Goal: Task Accomplishment & Management: Manage account settings

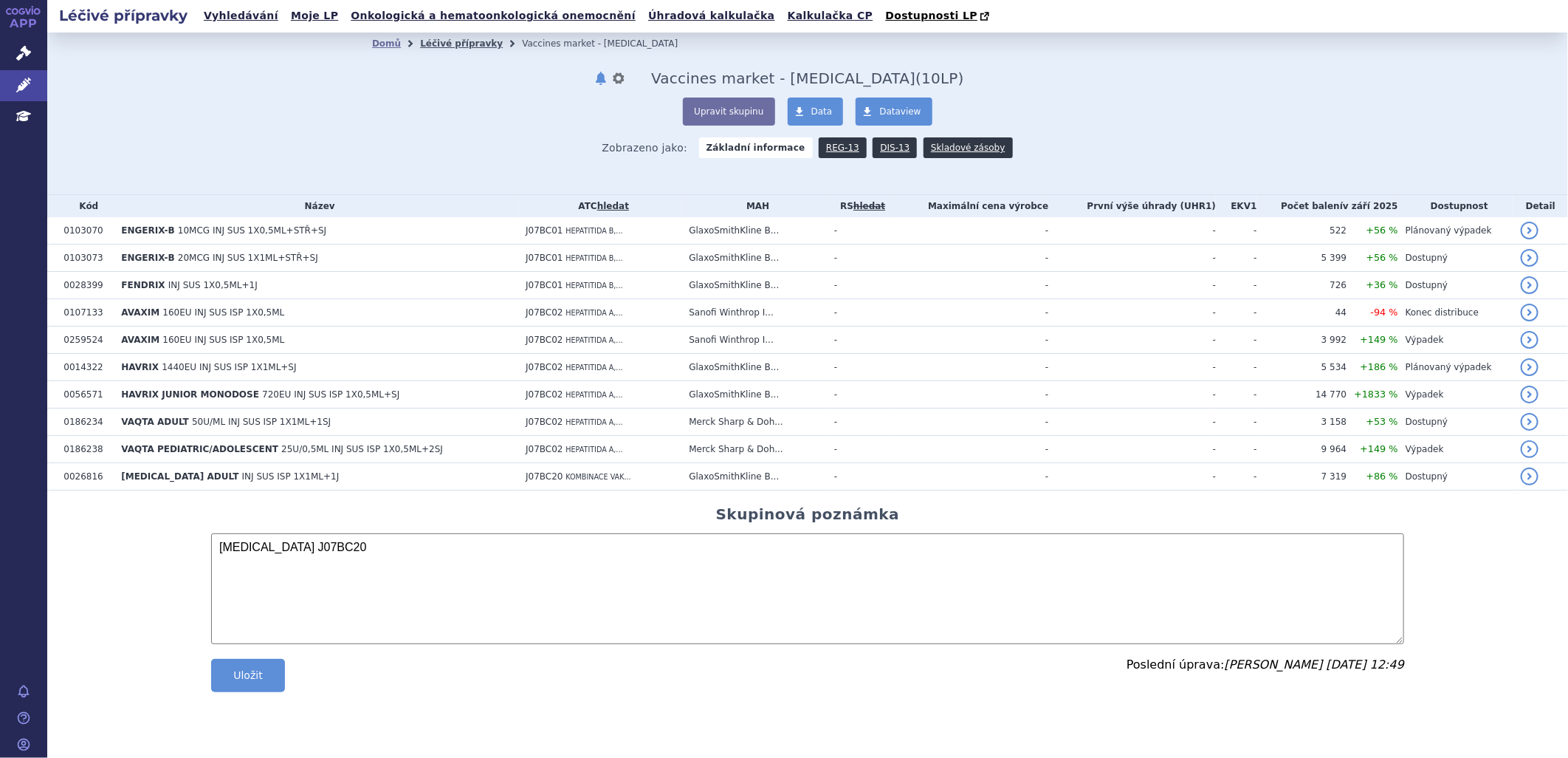
click at [470, 43] on link "Léčivé přípravky" at bounding box center [462, 44] width 83 height 10
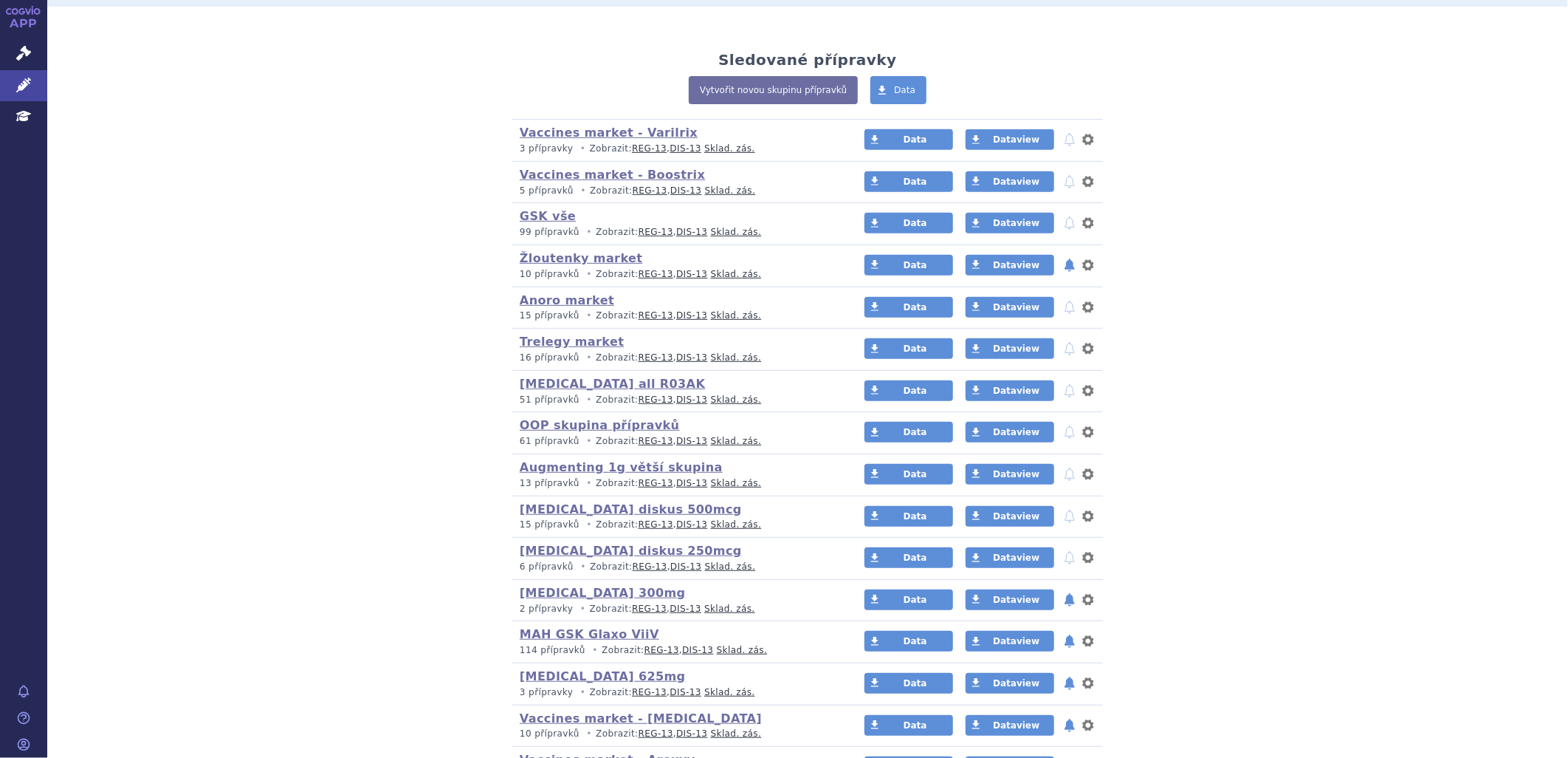
scroll to position [410, 0]
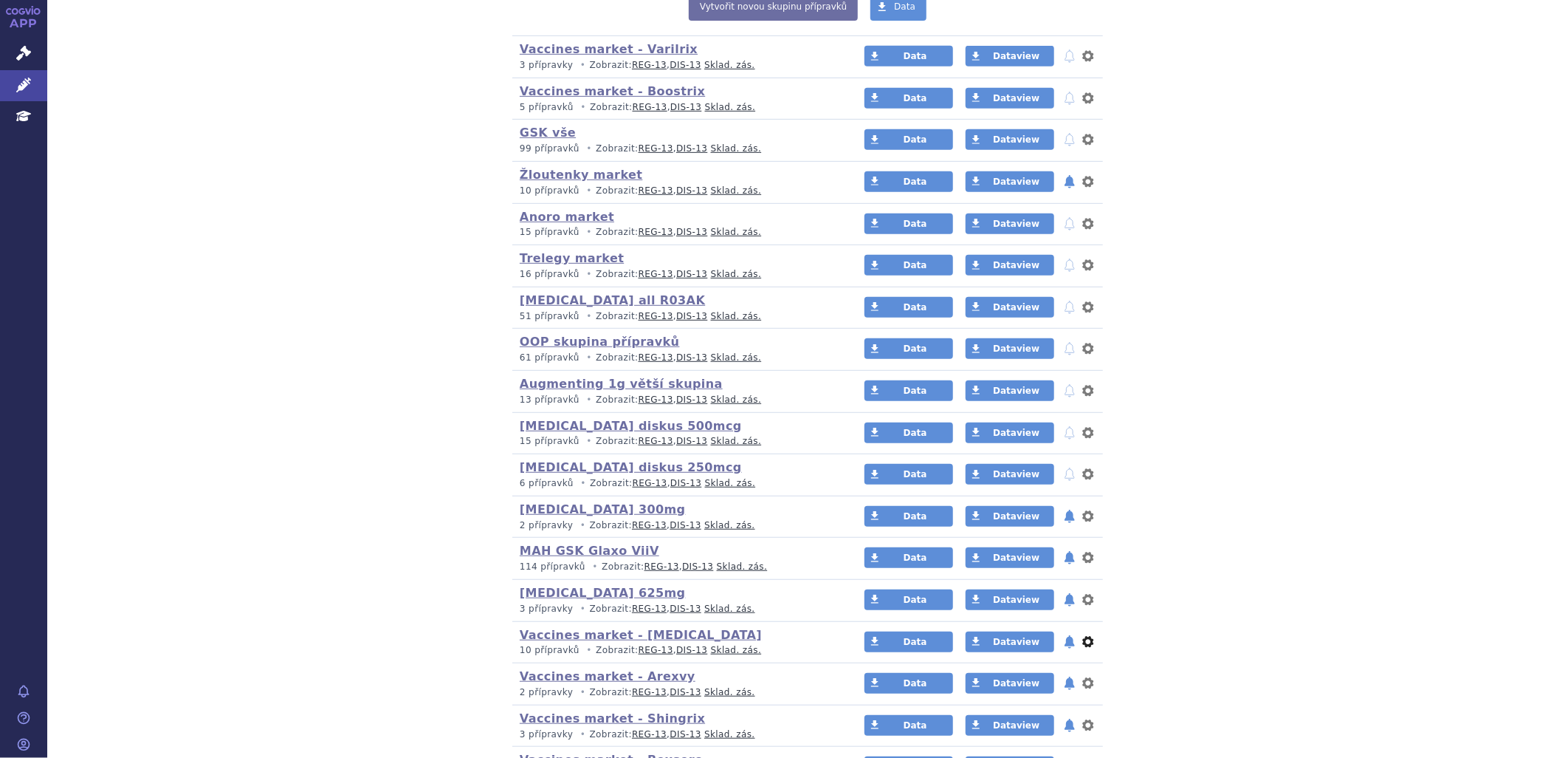
click at [1085, 644] on button "nastavení" at bounding box center [1087, 641] width 15 height 18
click at [1074, 675] on button "Přejmenovat" at bounding box center [1042, 675] width 121 height 22
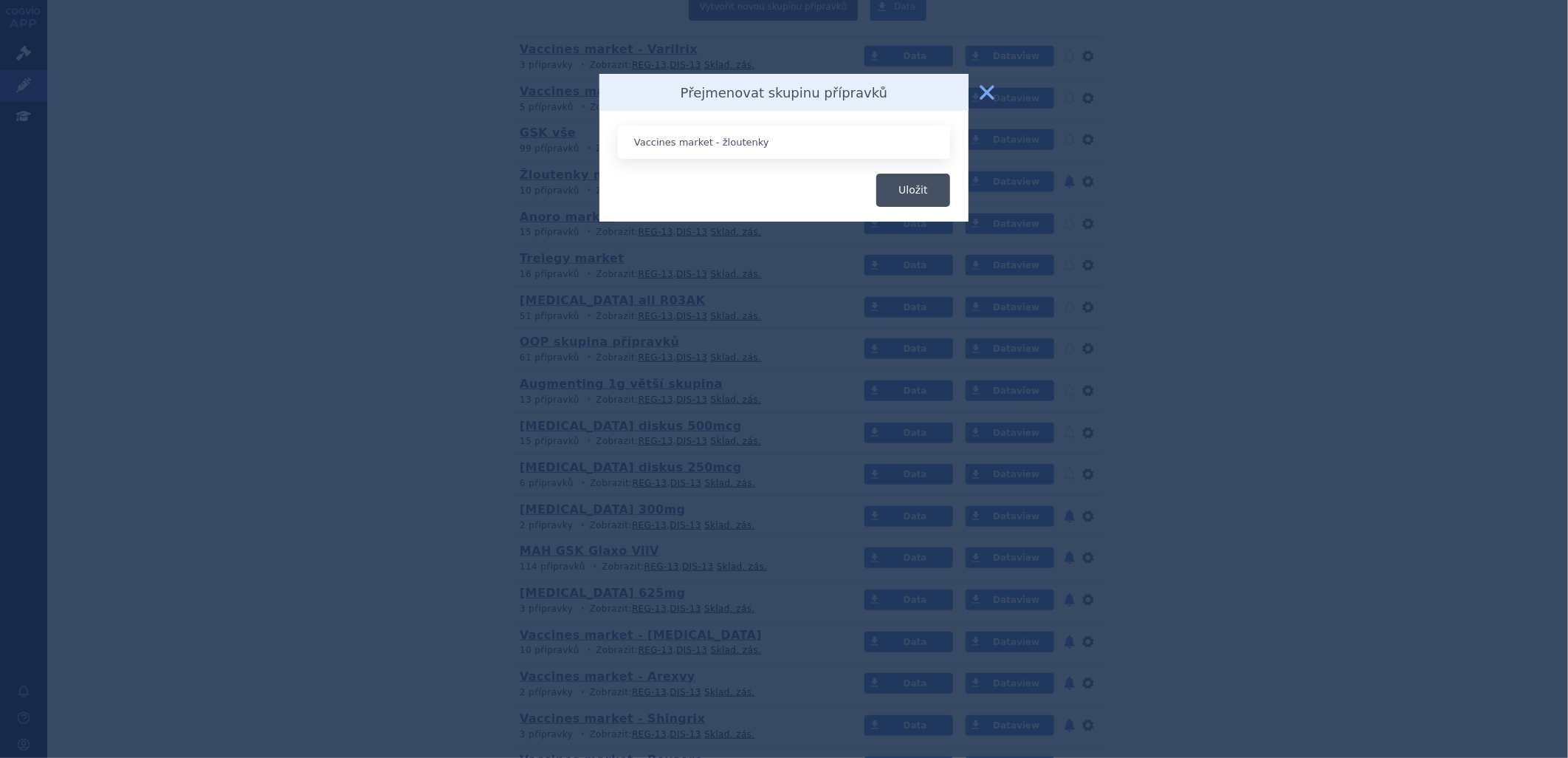
type input "Vaccines market - žloutenky"
click at [895, 183] on button "Uložit" at bounding box center [913, 190] width 74 height 34
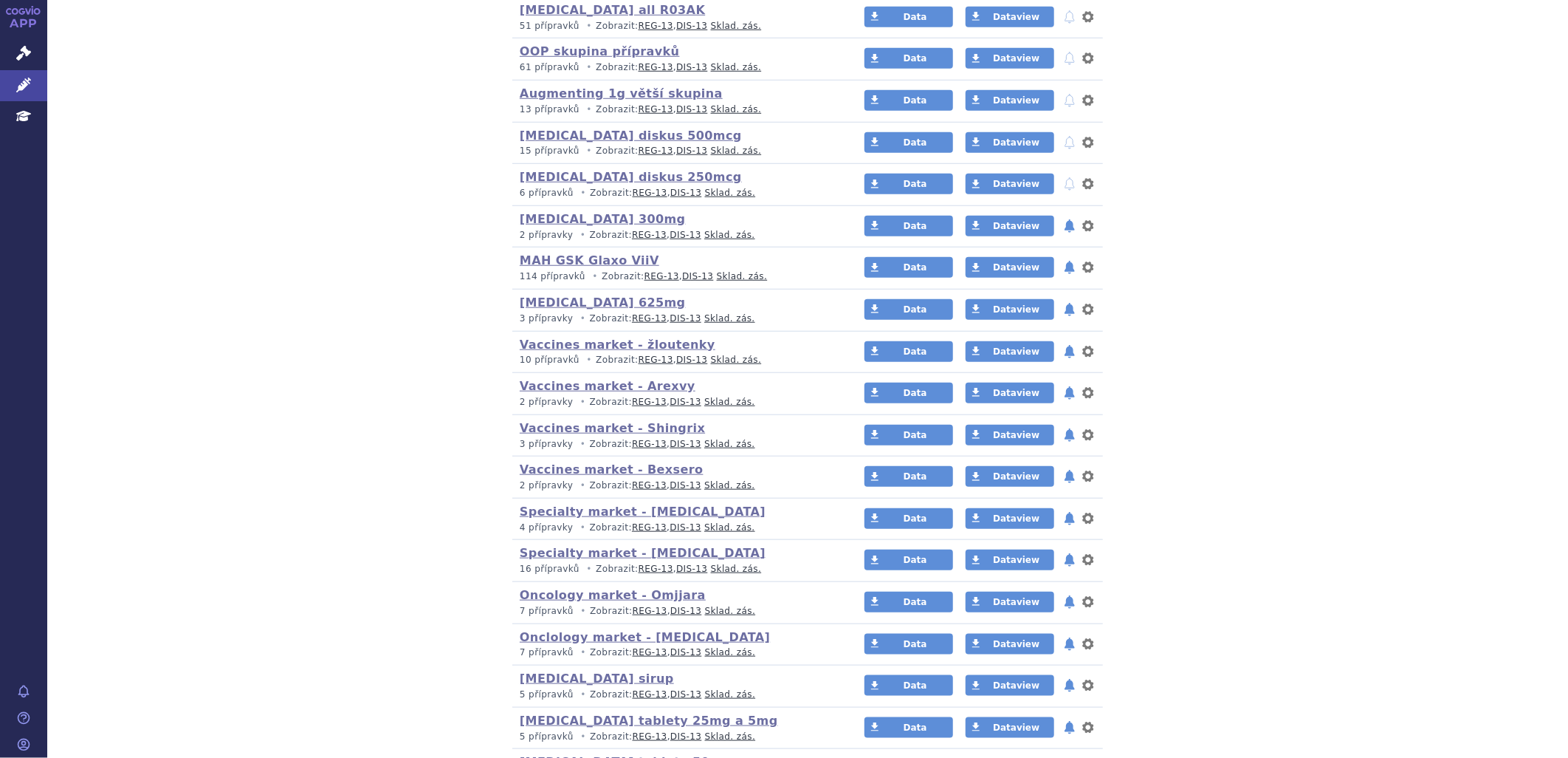
scroll to position [208, 0]
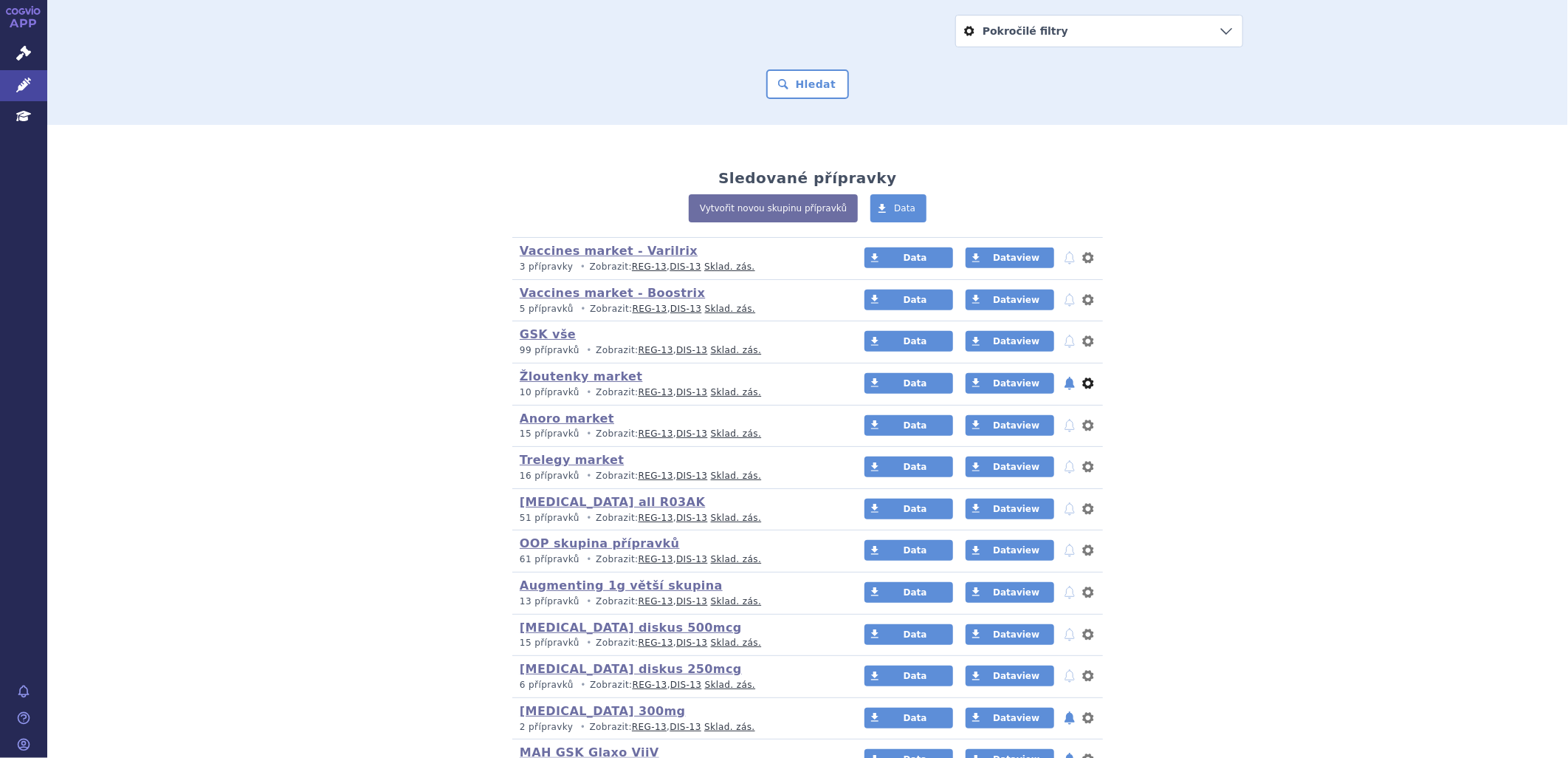
click at [1083, 383] on button "nastavení" at bounding box center [1087, 383] width 15 height 18
click at [1065, 448] on button "Smazat" at bounding box center [1042, 443] width 121 height 22
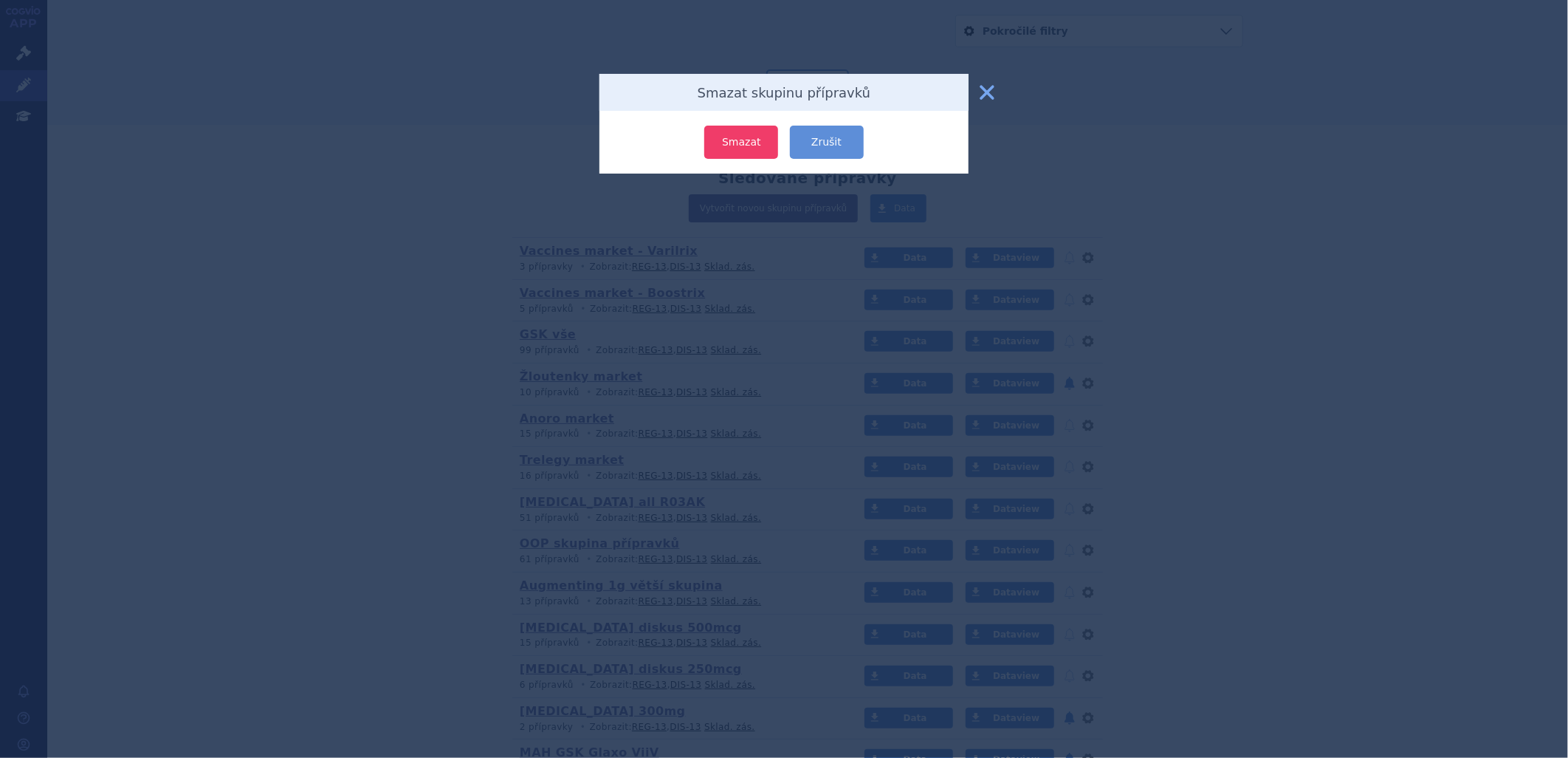
click at [746, 143] on button "Smazat" at bounding box center [741, 142] width 74 height 34
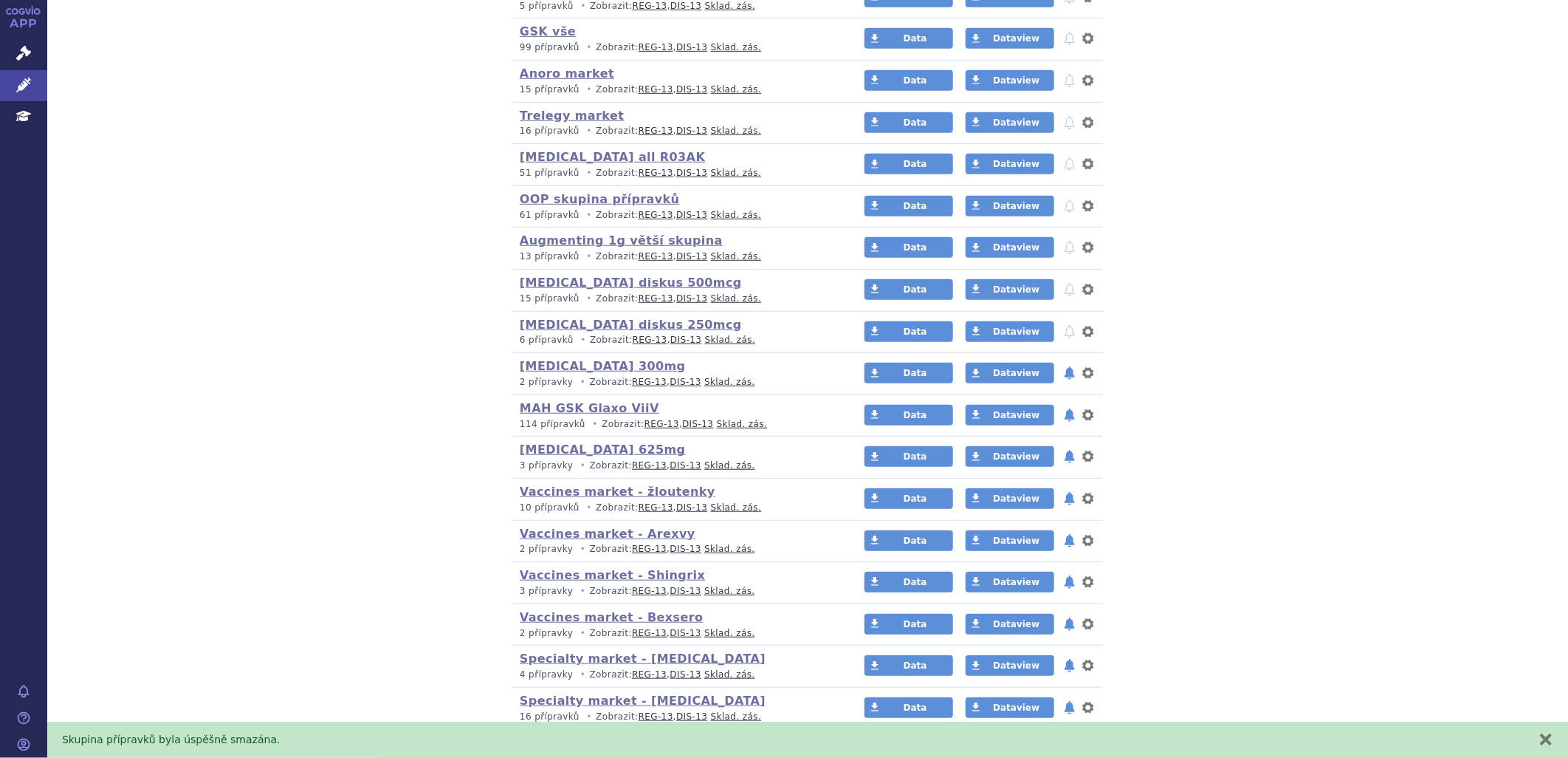
scroll to position [536, 0]
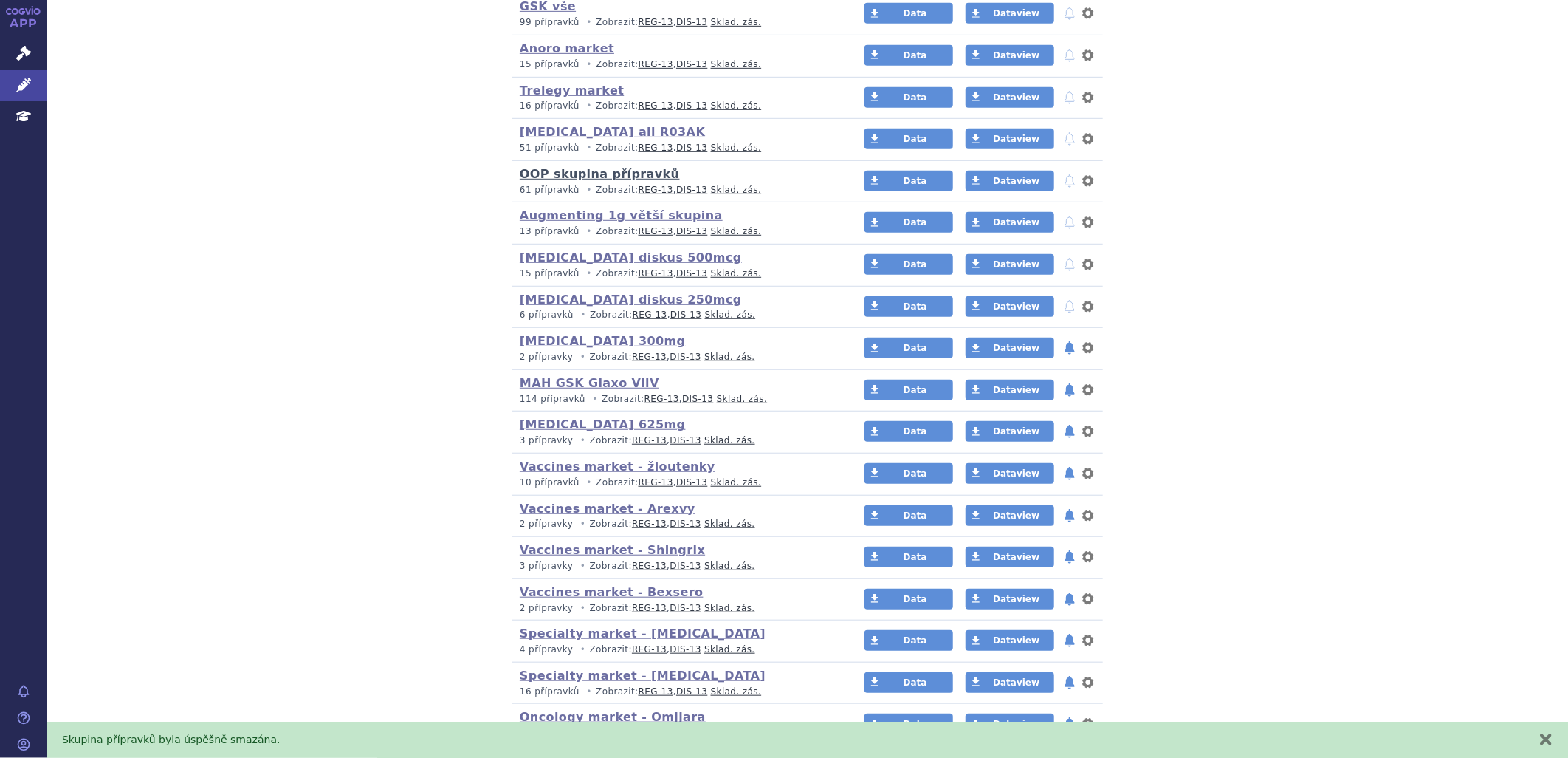
click at [638, 173] on link "OOP skupina přípravků" at bounding box center [600, 174] width 160 height 14
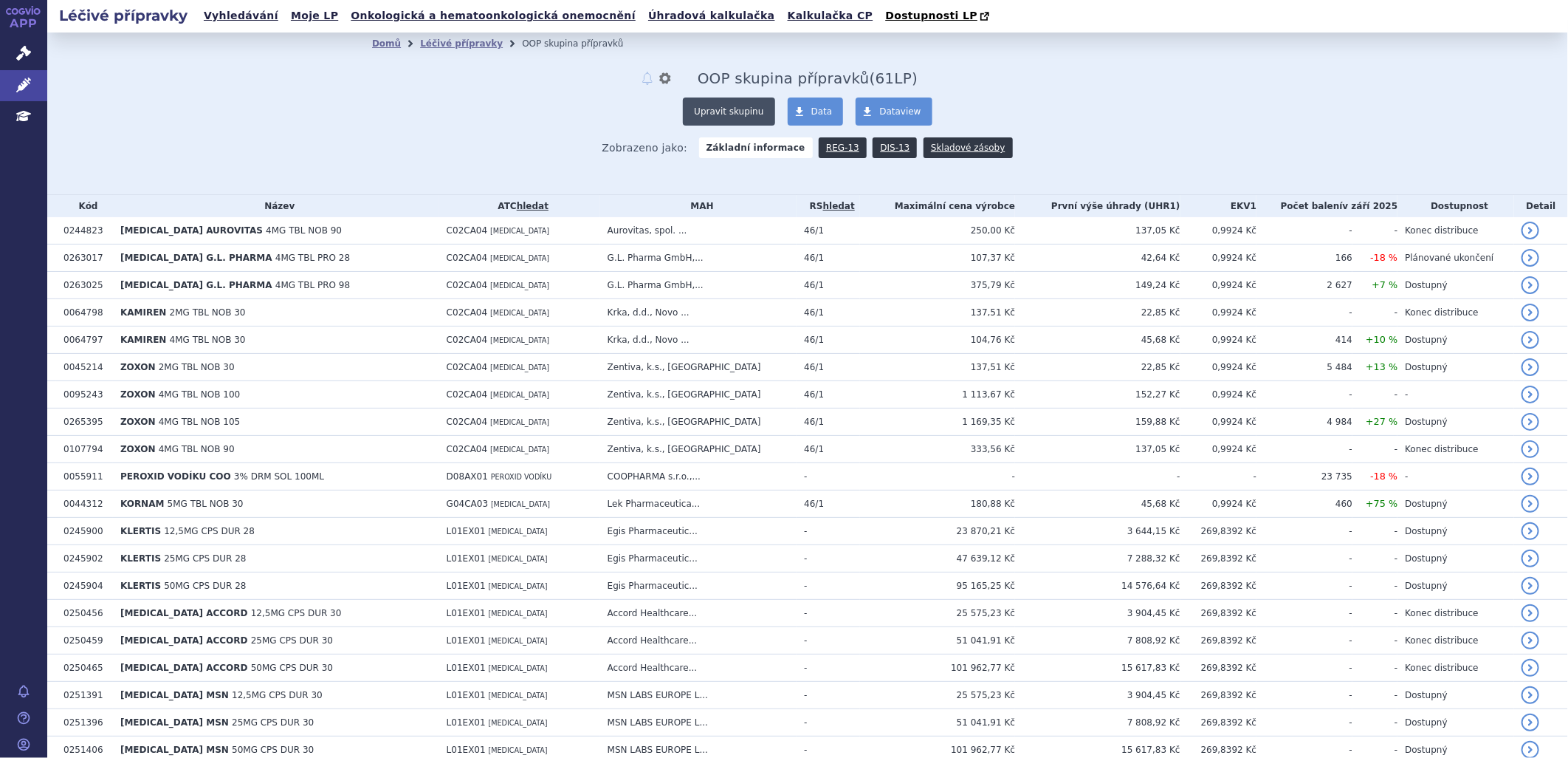
click at [717, 111] on button "Upravit skupinu" at bounding box center [728, 111] width 92 height 28
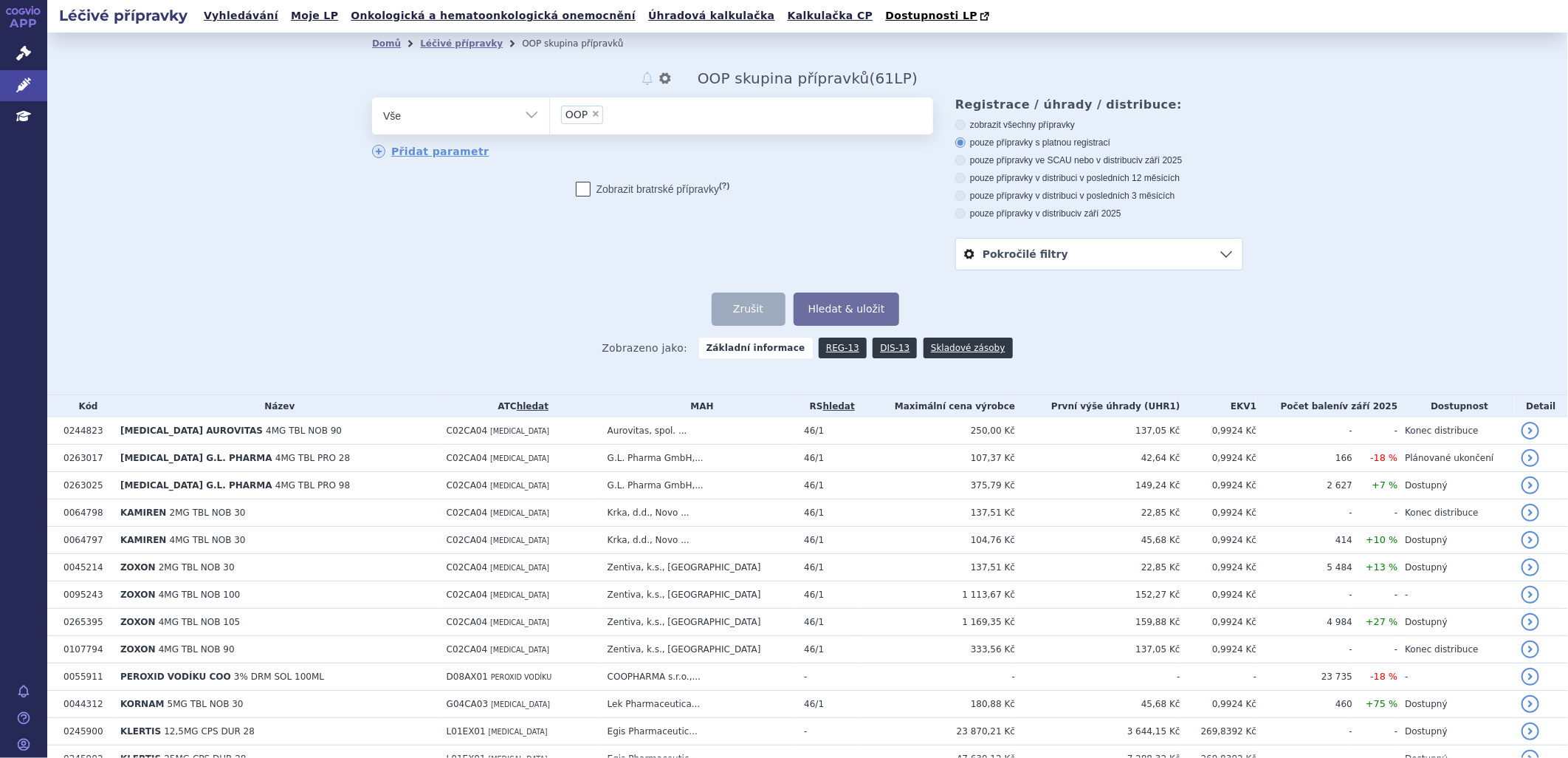
click at [956, 201] on icon at bounding box center [961, 196] width 10 height 10
click at [957, 201] on input "pouze přípravky v distribuci v posledních 3 měsících" at bounding box center [962, 198] width 10 height 10
radio input "true"
click at [849, 309] on button "Hledat & uložit" at bounding box center [846, 309] width 106 height 34
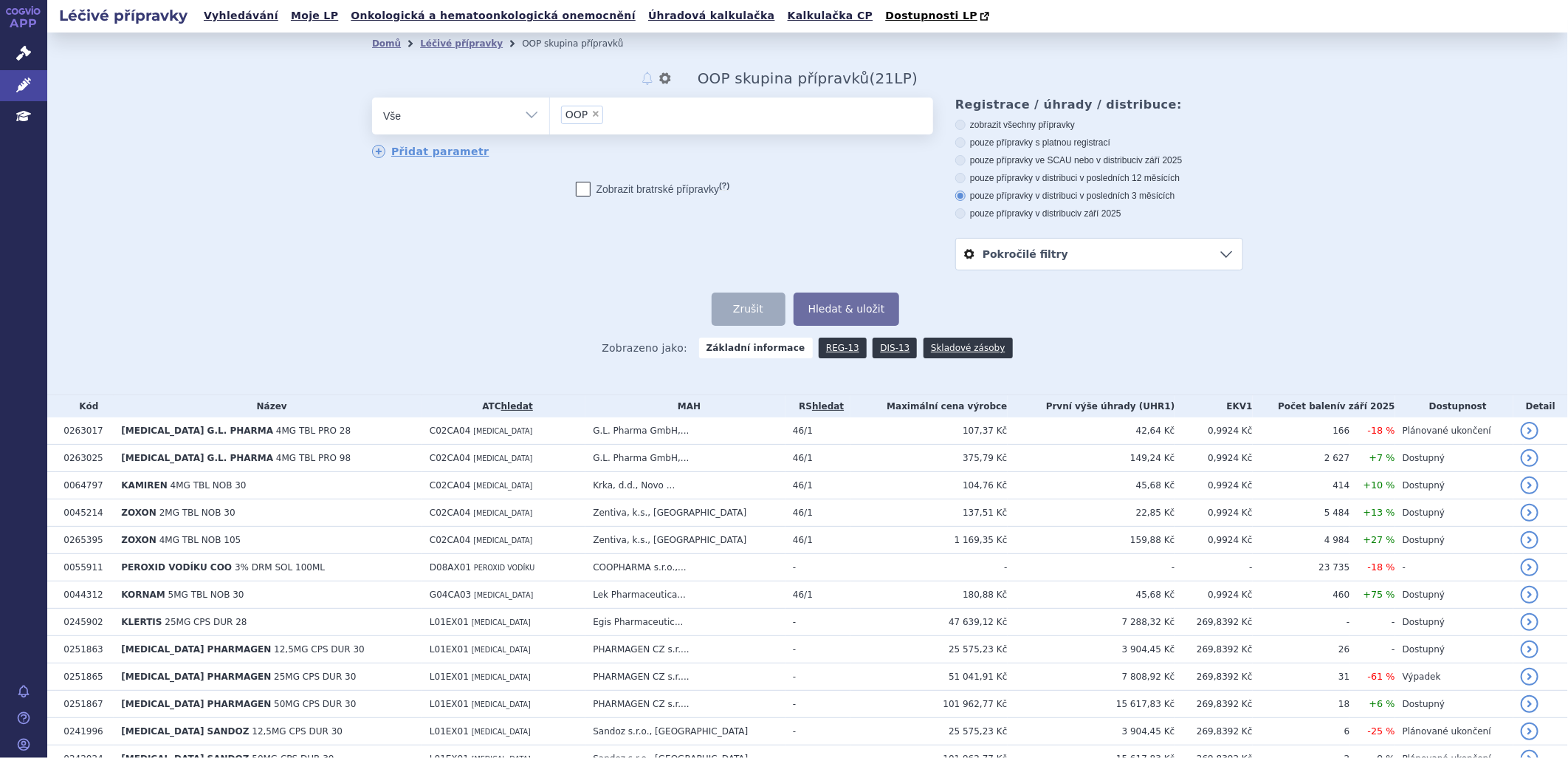
click at [524, 113] on select "Vše Přípravek/SUKL kód MAH VPOIS ATC/Aktivní látka Léková forma Síla" at bounding box center [460, 114] width 177 height 34
click at [525, 113] on select "Vše Přípravek/SUKL kód MAH VPOIS ATC/Aktivní látka Léková forma Síla" at bounding box center [460, 114] width 177 height 34
drag, startPoint x: 839, startPoint y: 304, endPoint x: 812, endPoint y: 304, distance: 27.0
click at [839, 304] on button "Hledat & uložit" at bounding box center [846, 309] width 106 height 34
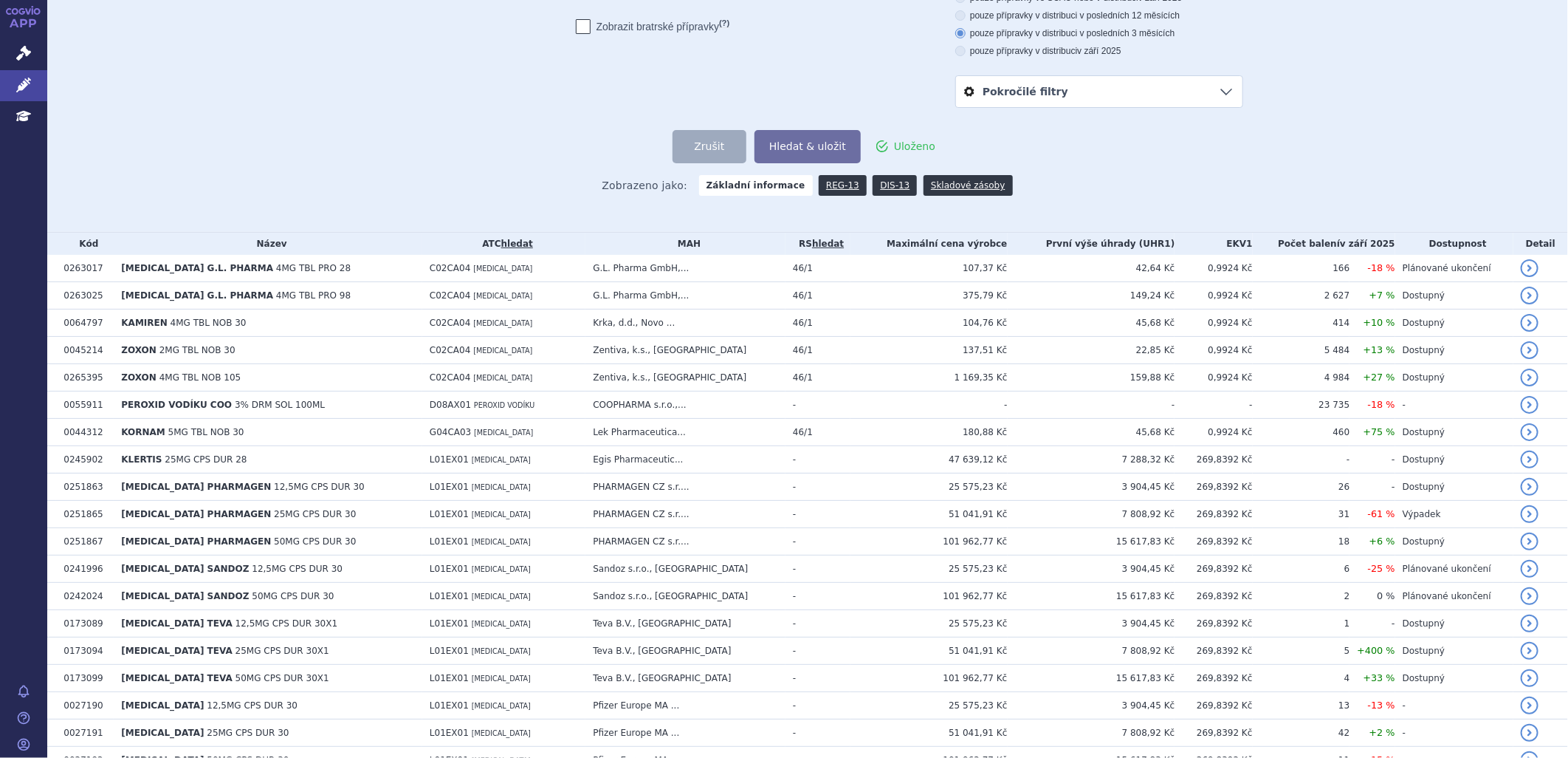
scroll to position [164, 0]
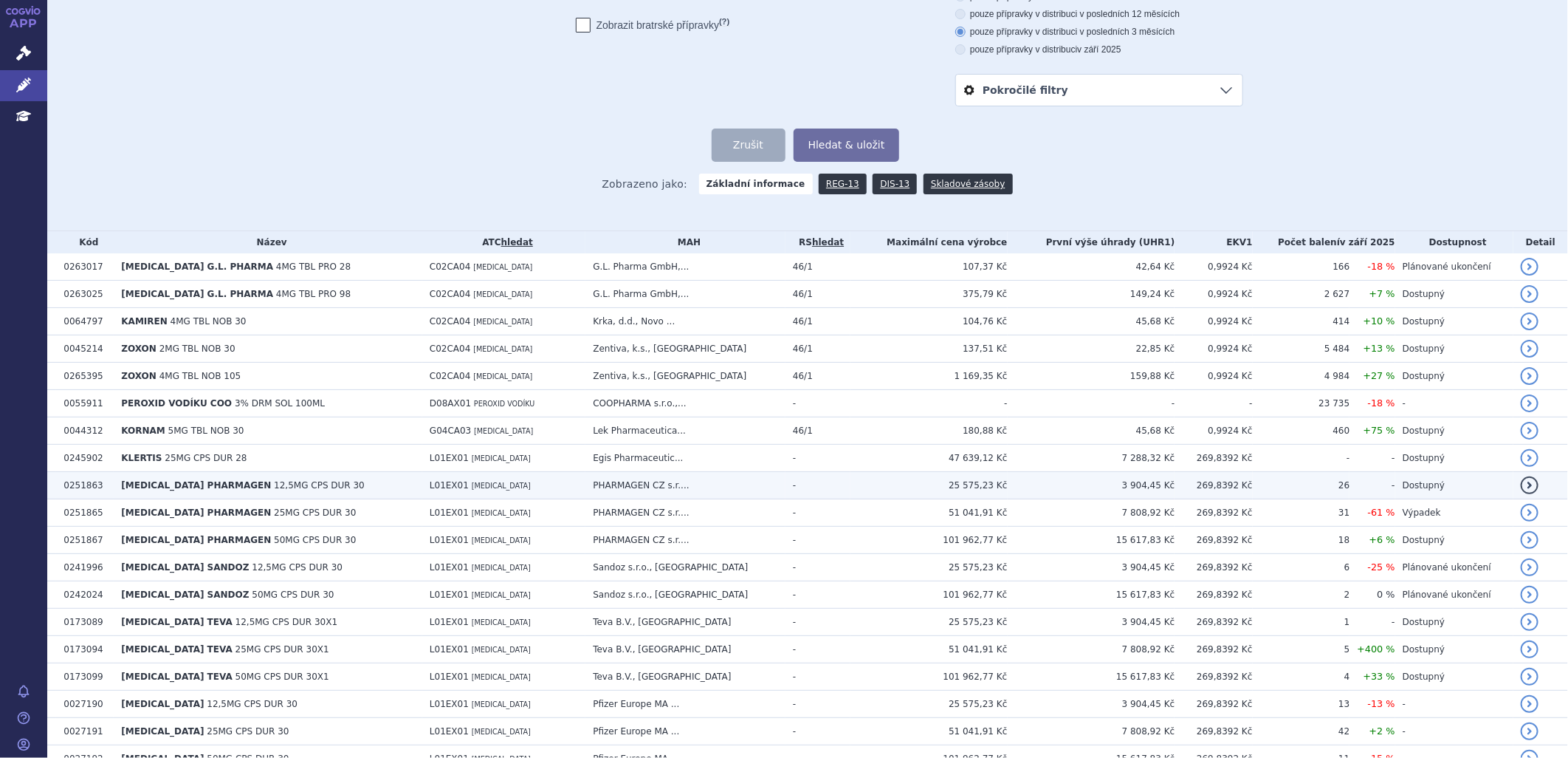
click at [217, 481] on span "SUNITINIB PHARMAGEN" at bounding box center [195, 485] width 149 height 10
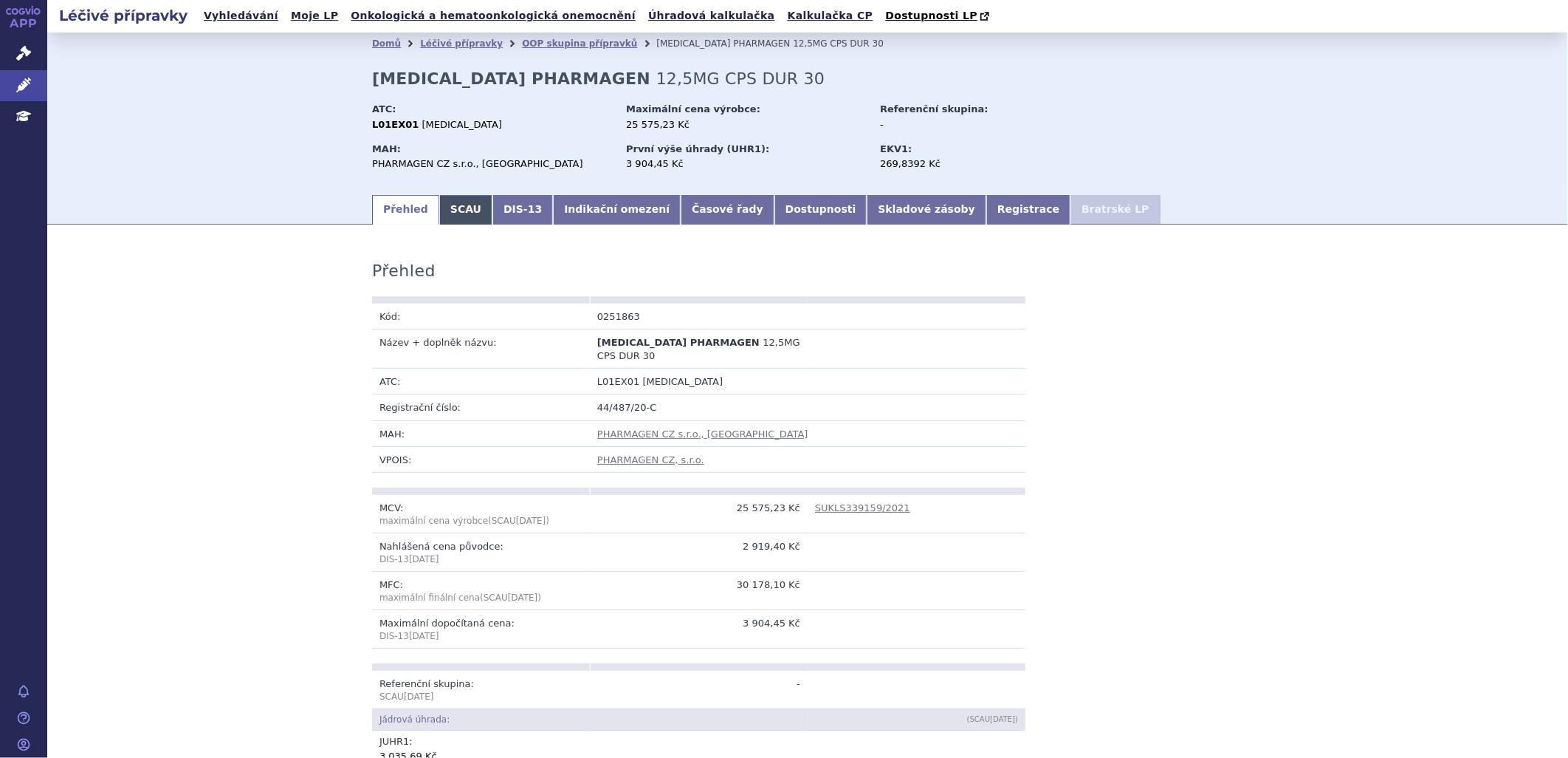
click at [450, 220] on link "SCAU" at bounding box center [466, 210] width 53 height 30
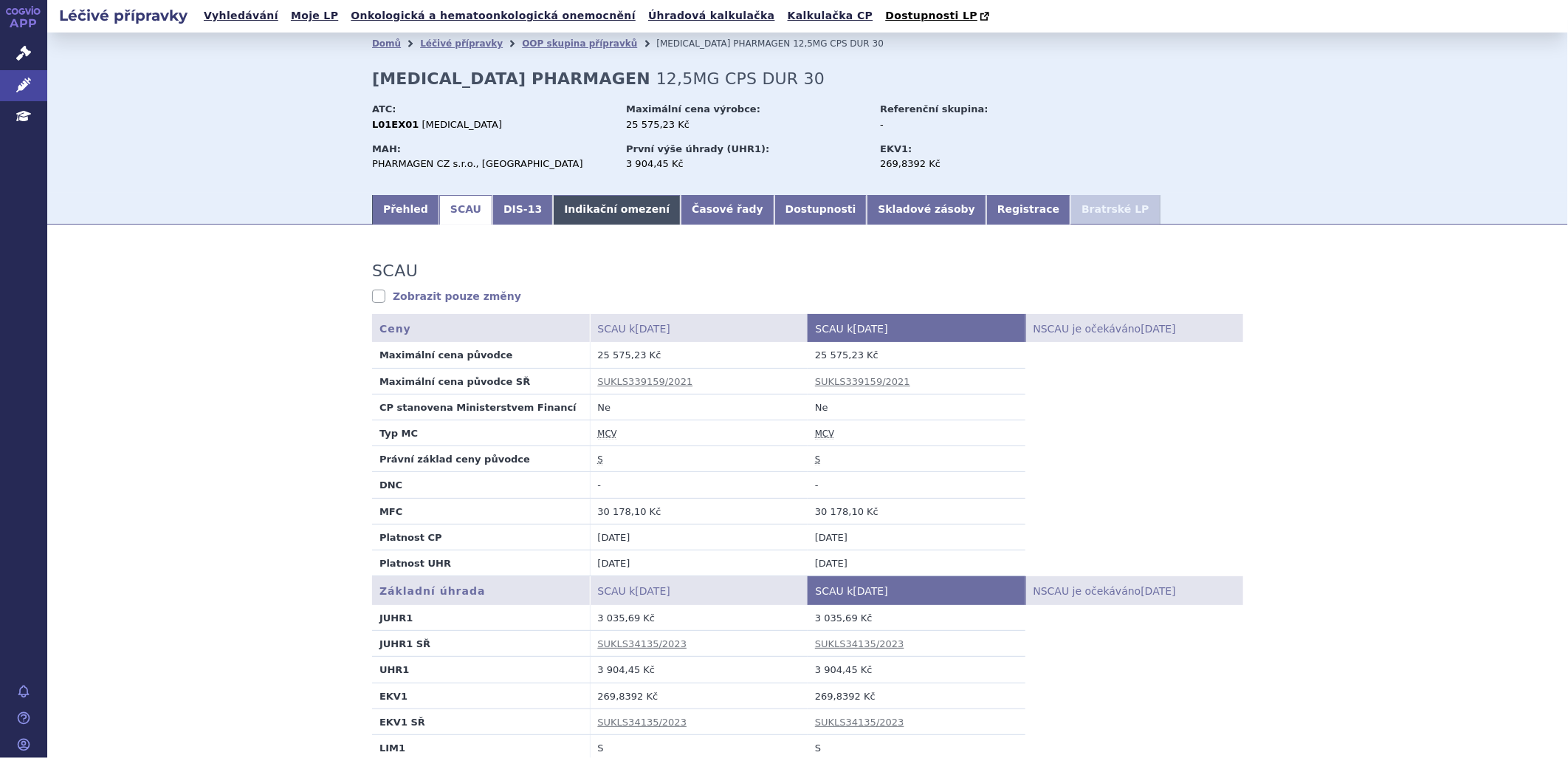
click at [603, 214] on link "Indikační omezení" at bounding box center [616, 210] width 128 height 30
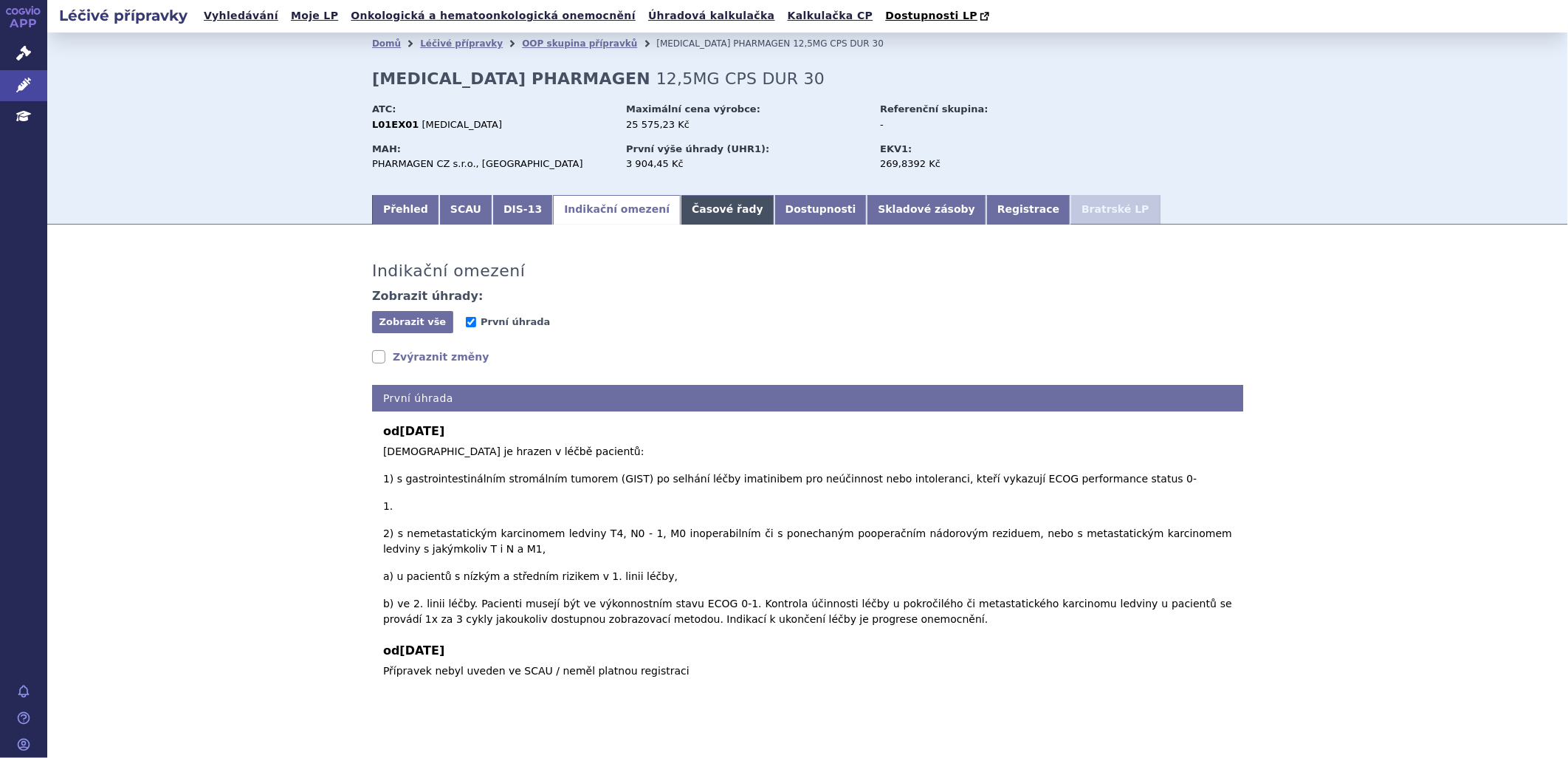
drag, startPoint x: 684, startPoint y: 210, endPoint x: 764, endPoint y: 234, distance: 83.5
click at [685, 210] on link "Časové řady" at bounding box center [727, 210] width 94 height 30
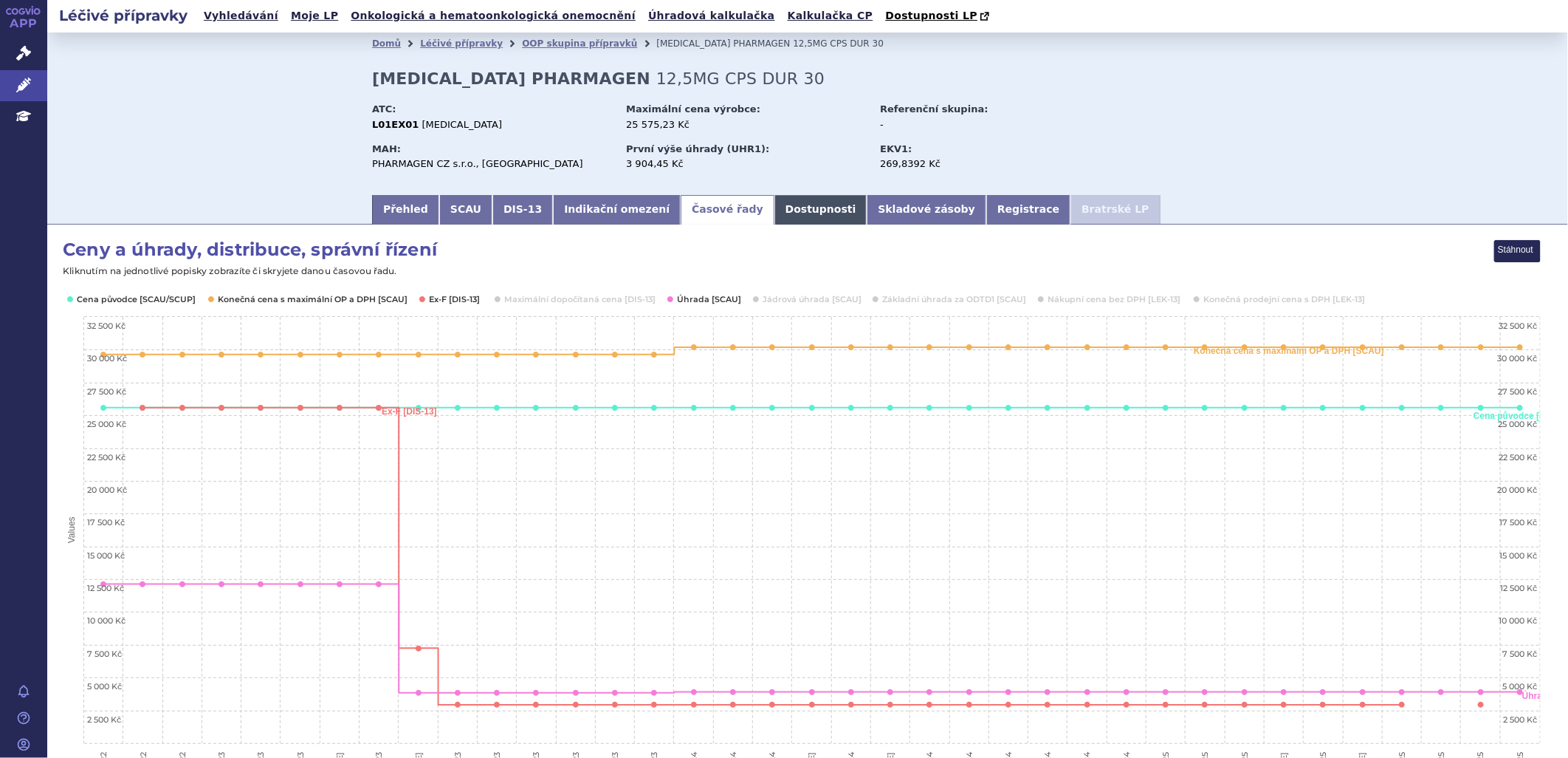
click at [775, 214] on link "Dostupnosti" at bounding box center [821, 210] width 93 height 30
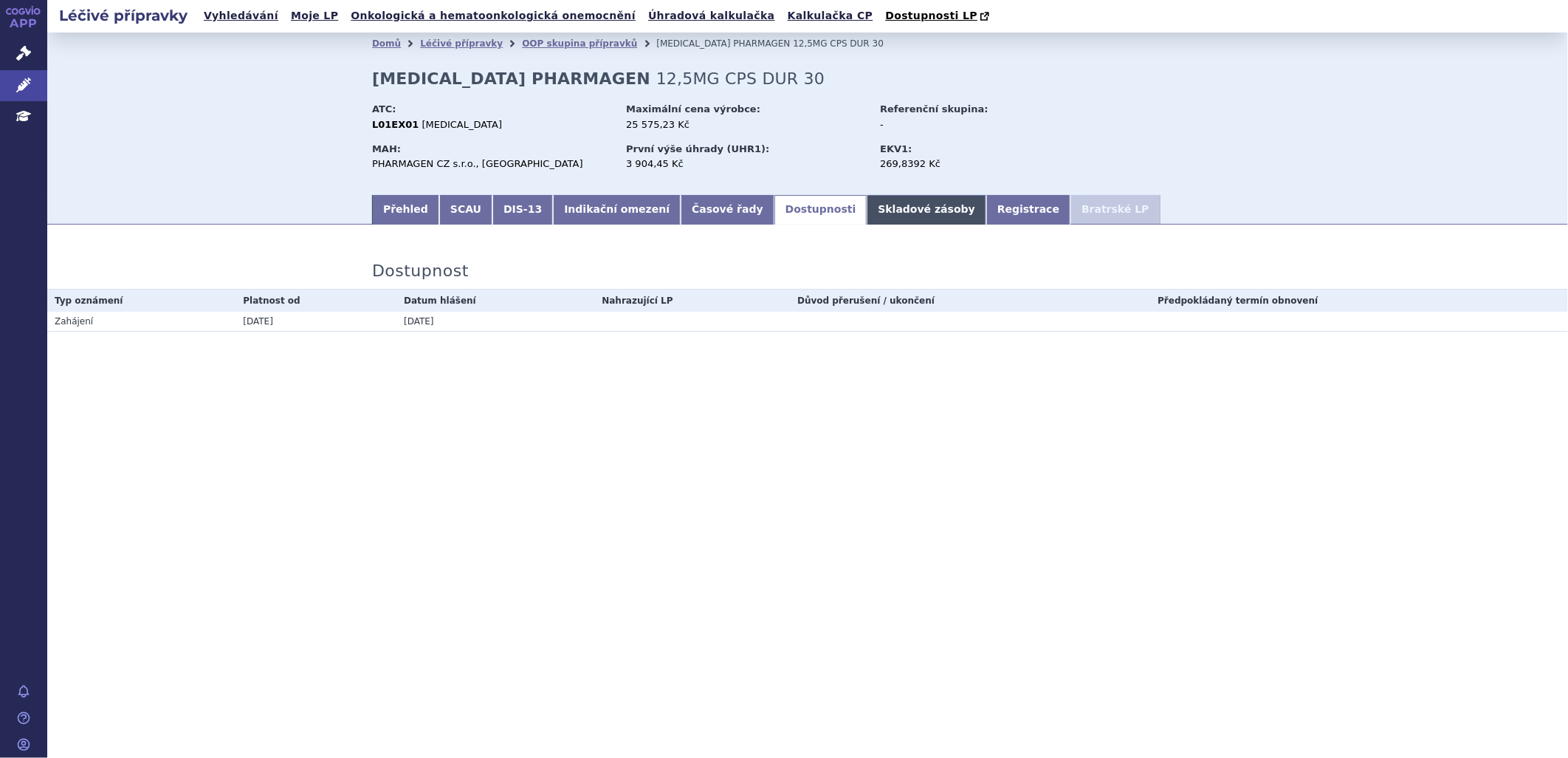
click at [867, 212] on link "Skladové zásoby" at bounding box center [926, 210] width 119 height 30
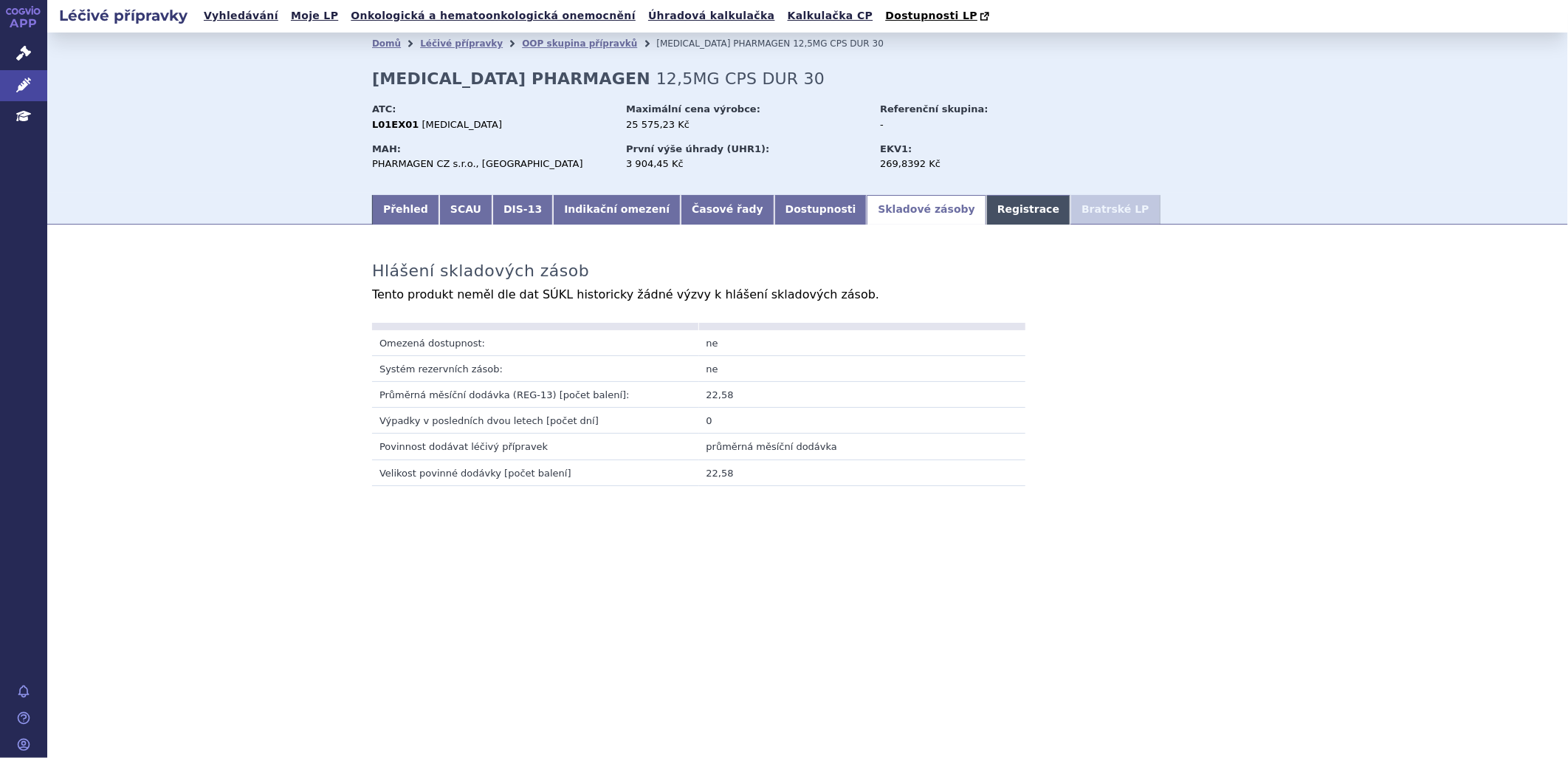
click at [986, 218] on link "Registrace" at bounding box center [1028, 210] width 84 height 30
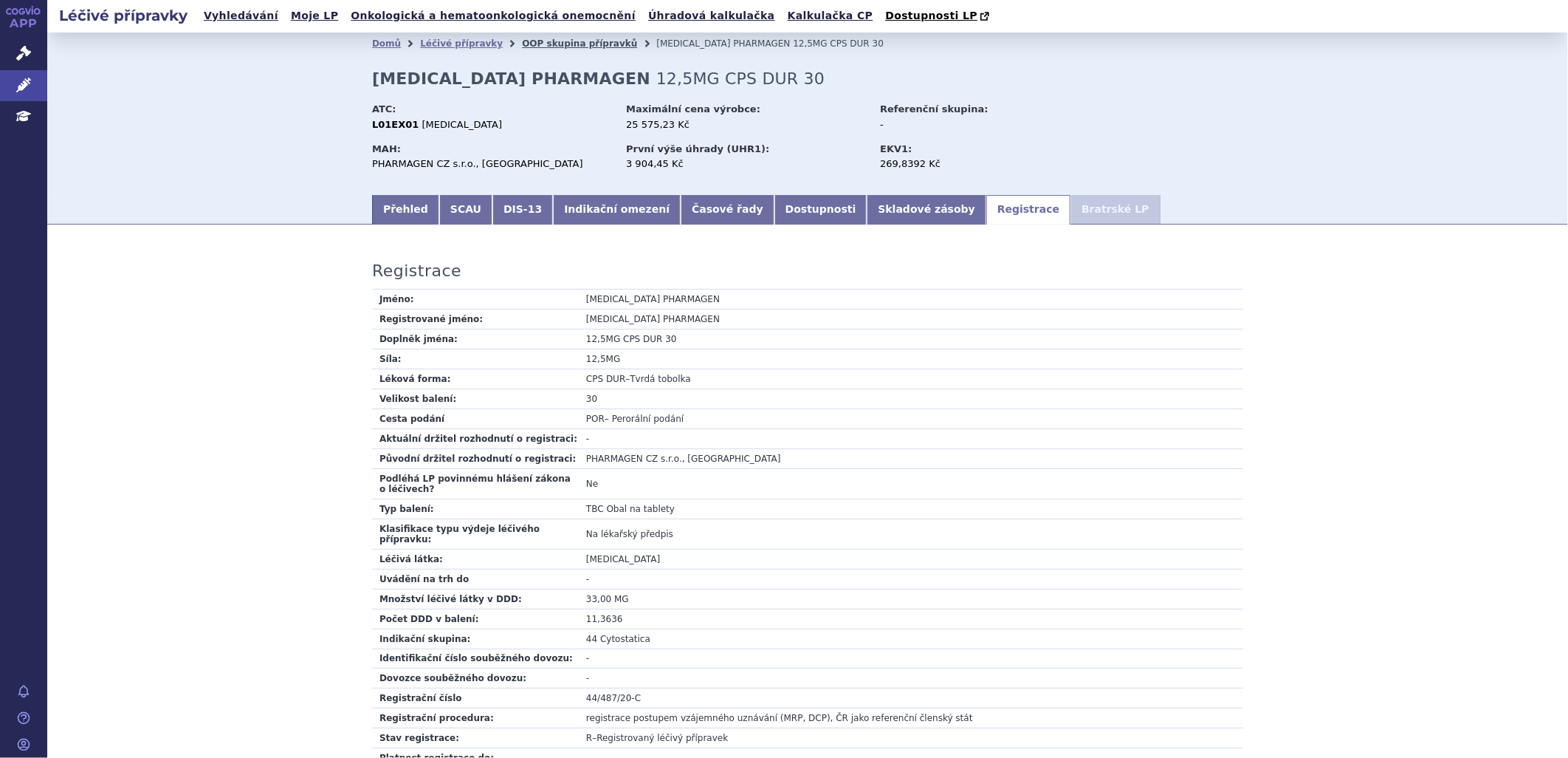
click at [584, 48] on link "OOP skupina přípravků" at bounding box center [580, 44] width 115 height 10
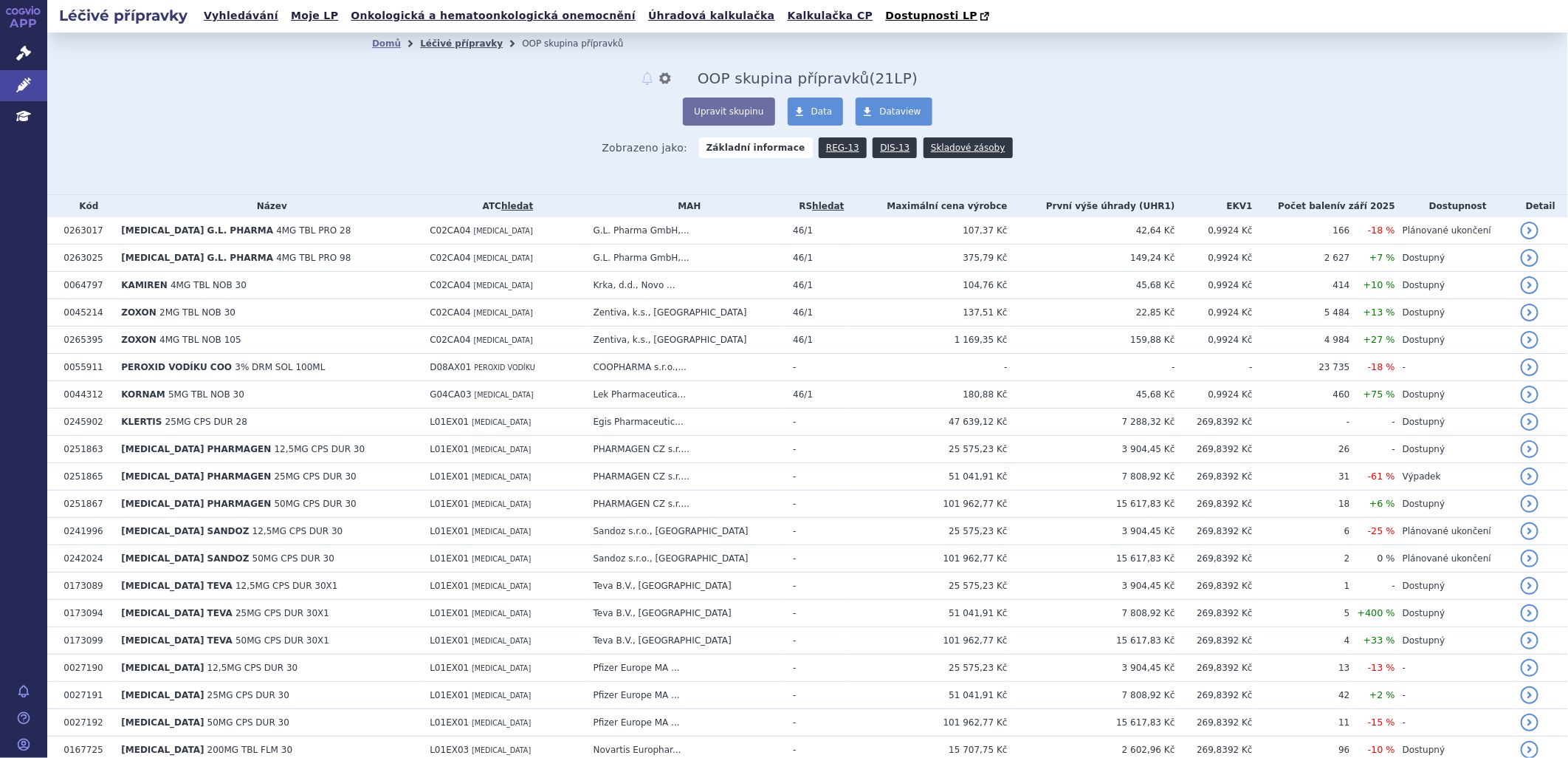
click at [443, 48] on link "Léčivé přípravky" at bounding box center [462, 44] width 83 height 10
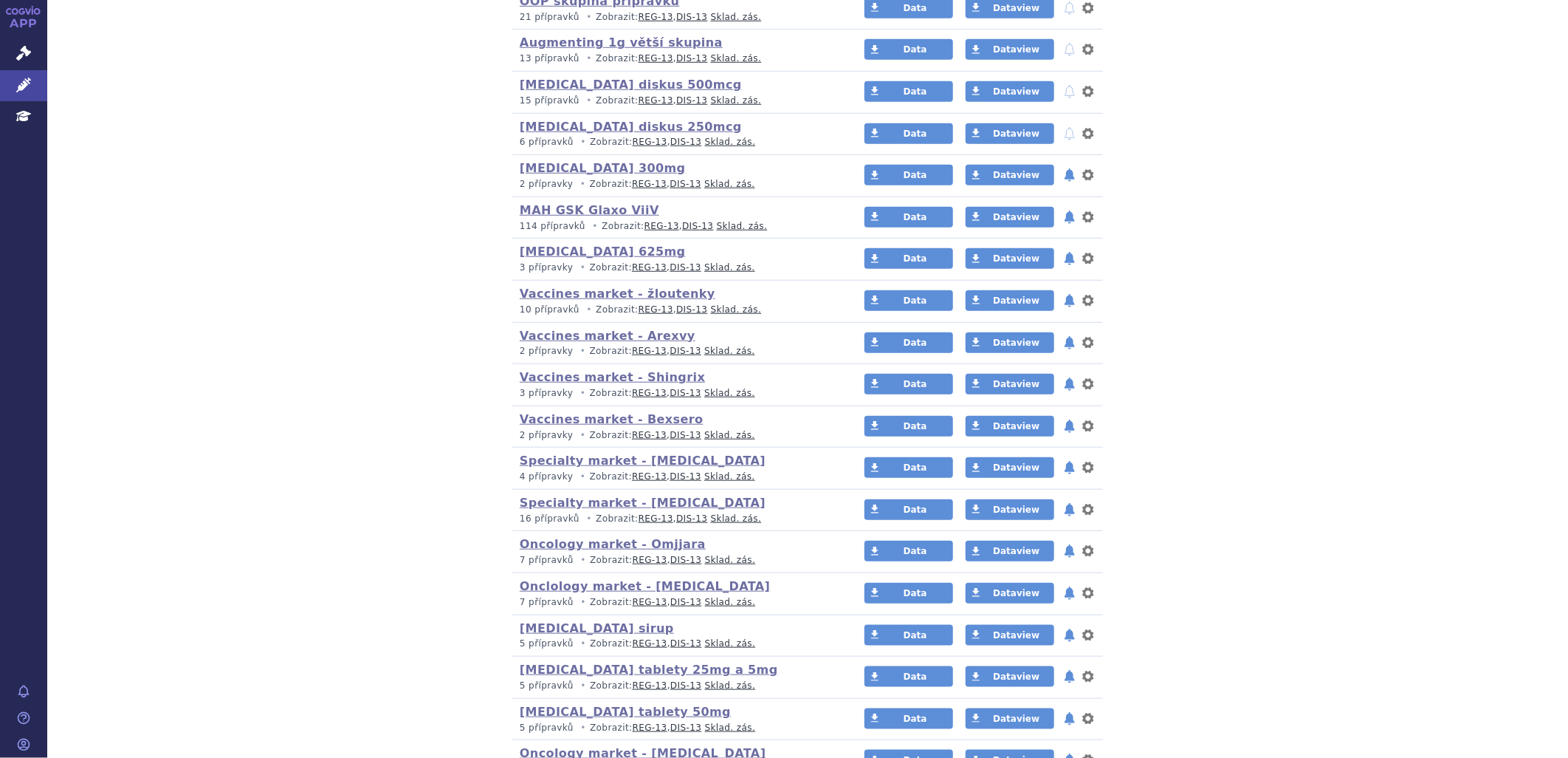
scroll to position [738, 0]
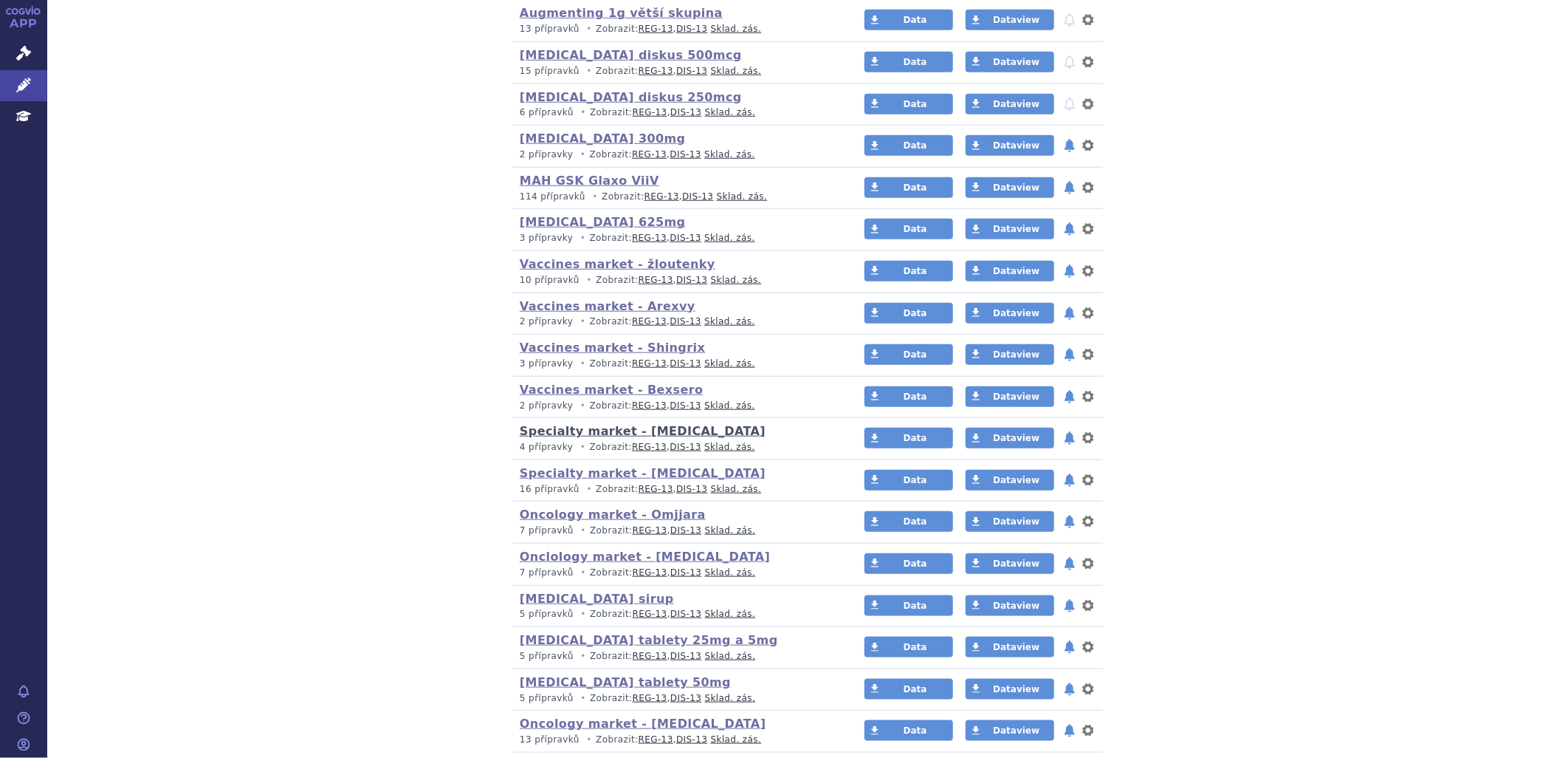
click at [612, 426] on link "Specialty market - [MEDICAL_DATA]" at bounding box center [642, 430] width 245 height 14
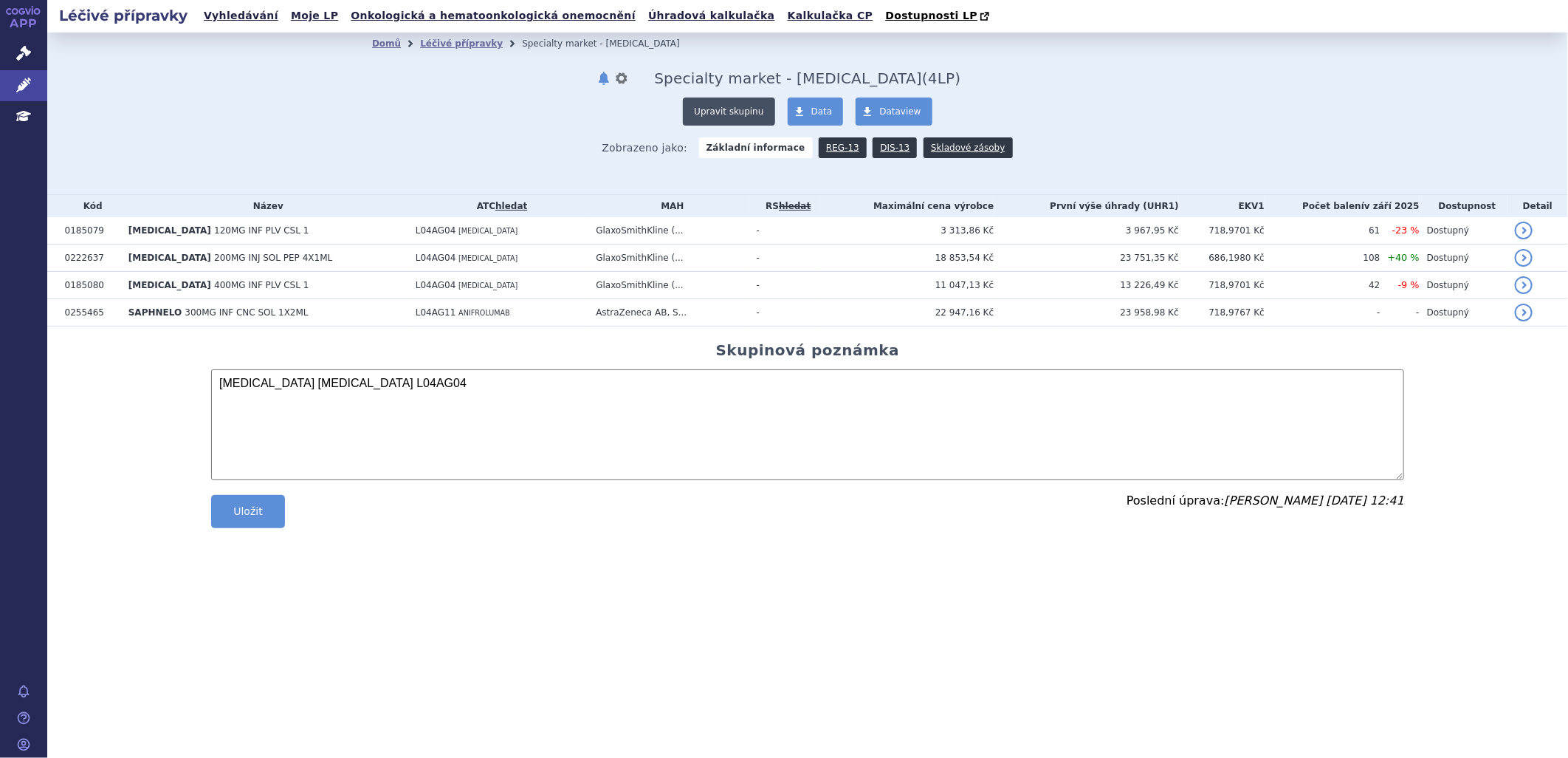
click at [720, 102] on button "Upravit skupinu" at bounding box center [728, 111] width 92 height 28
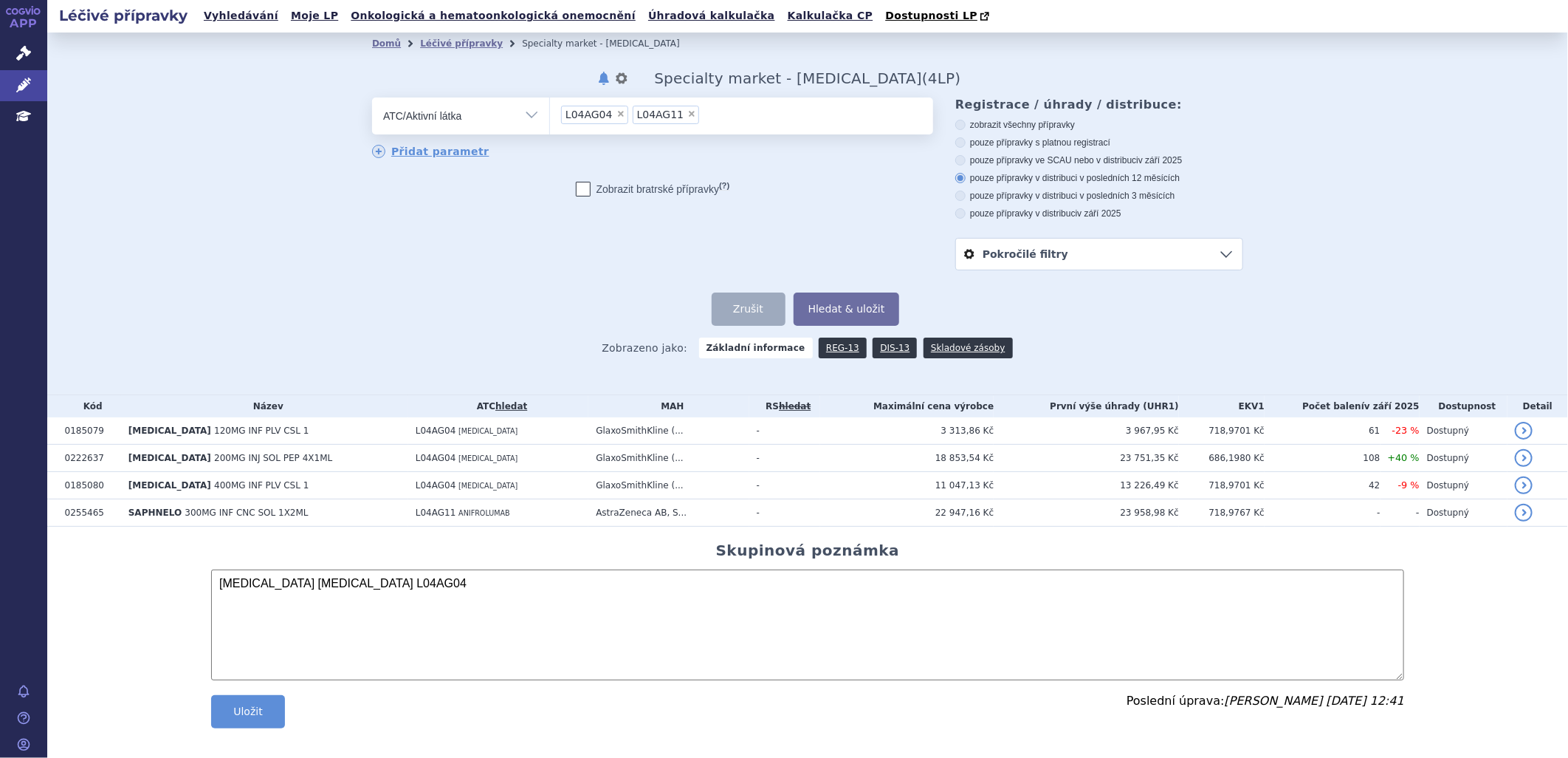
click at [963, 193] on label "pouze přípravky v distribuci v posledních 3 měsících" at bounding box center [1099, 196] width 288 height 12
click at [963, 193] on input "pouze přípravky v distribuci v posledních 3 měsících" at bounding box center [962, 198] width 10 height 10
radio input "true"
click at [857, 319] on button "Hledat & uložit" at bounding box center [846, 309] width 106 height 34
click at [456, 43] on link "Léčivé přípravky" at bounding box center [462, 44] width 83 height 10
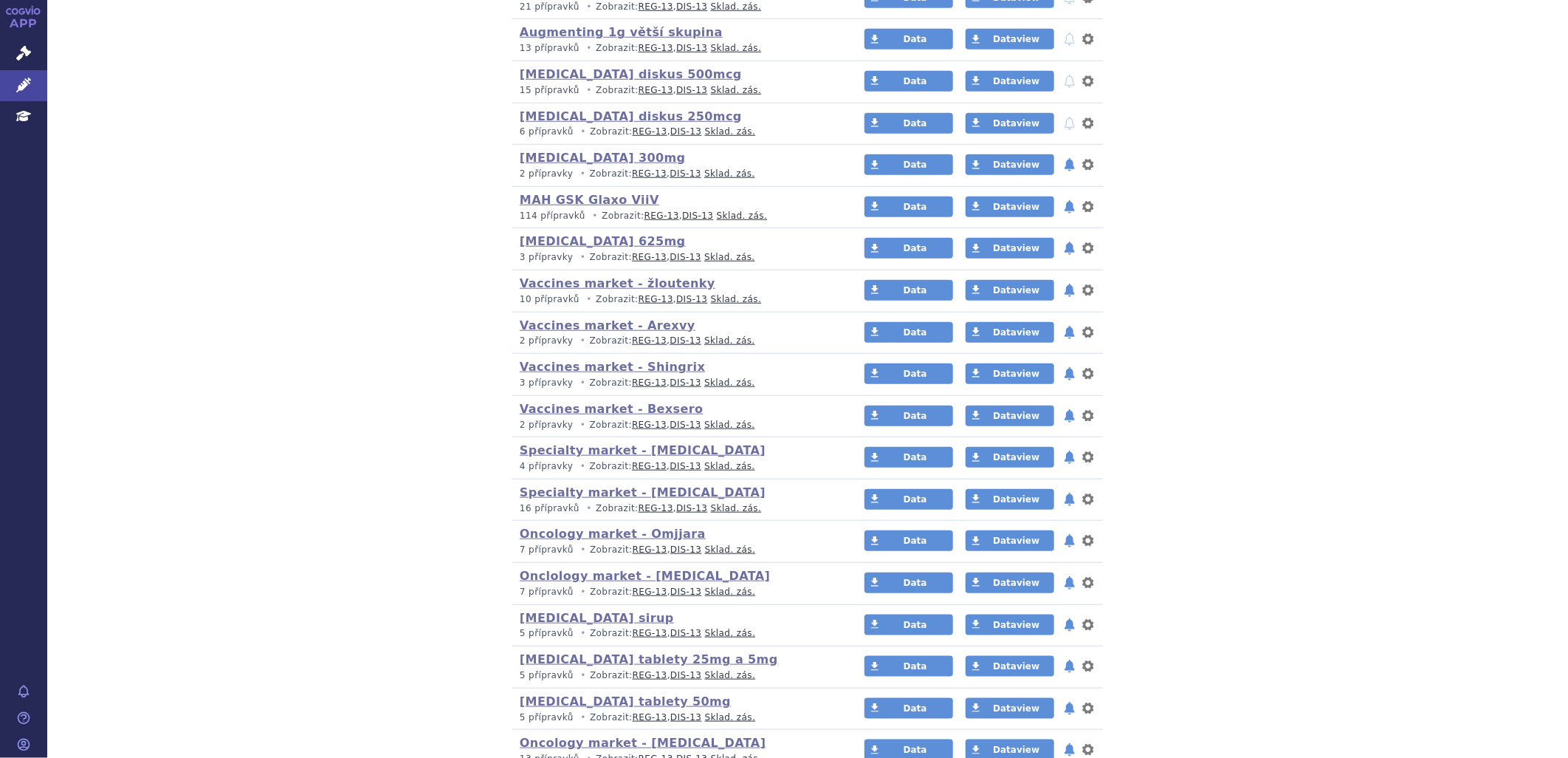
scroll to position [738, 0]
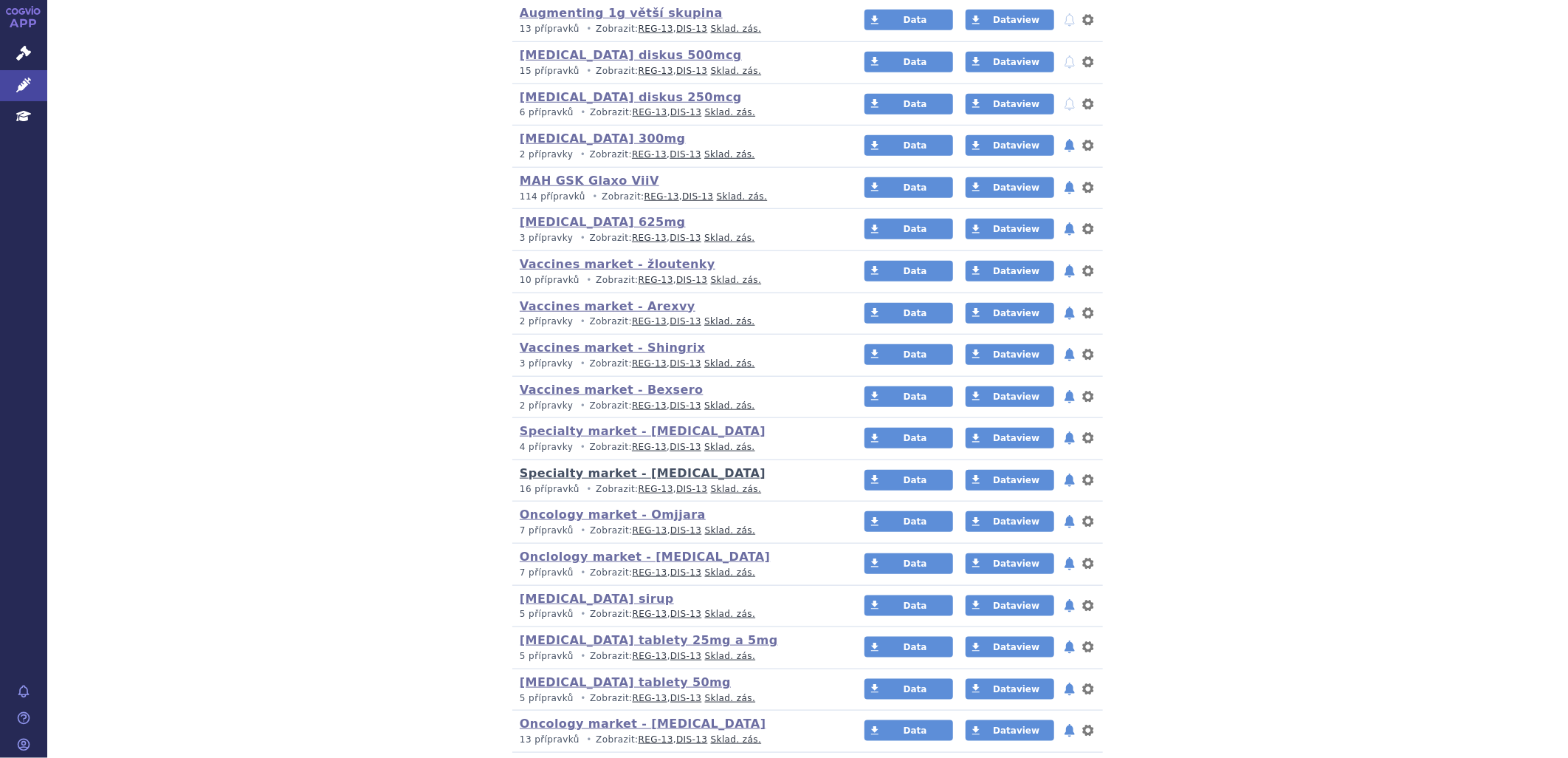
click at [608, 475] on link "Specialty market - [MEDICAL_DATA]" at bounding box center [642, 473] width 245 height 14
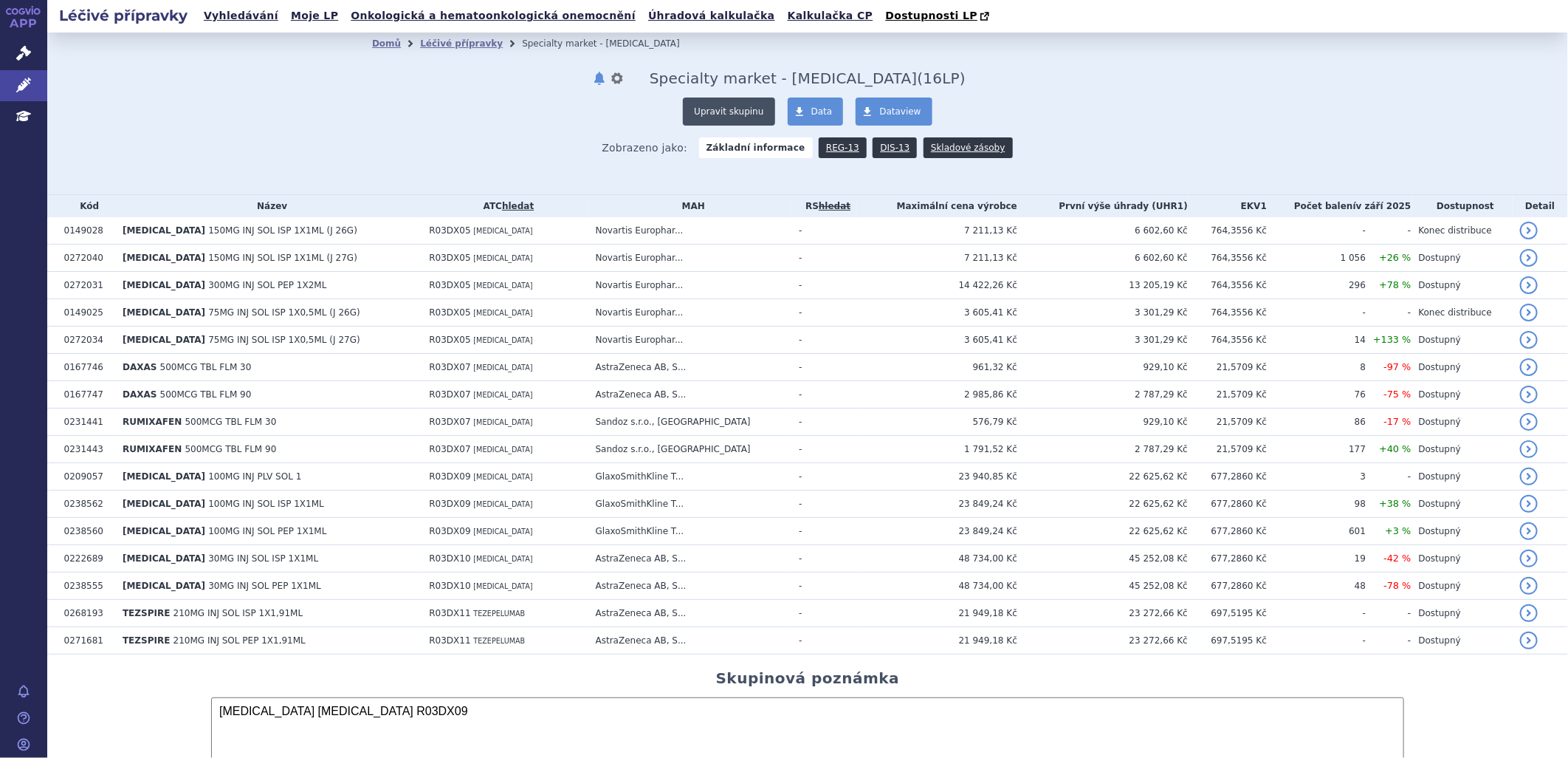
click at [718, 109] on button "Upravit skupinu" at bounding box center [728, 111] width 92 height 28
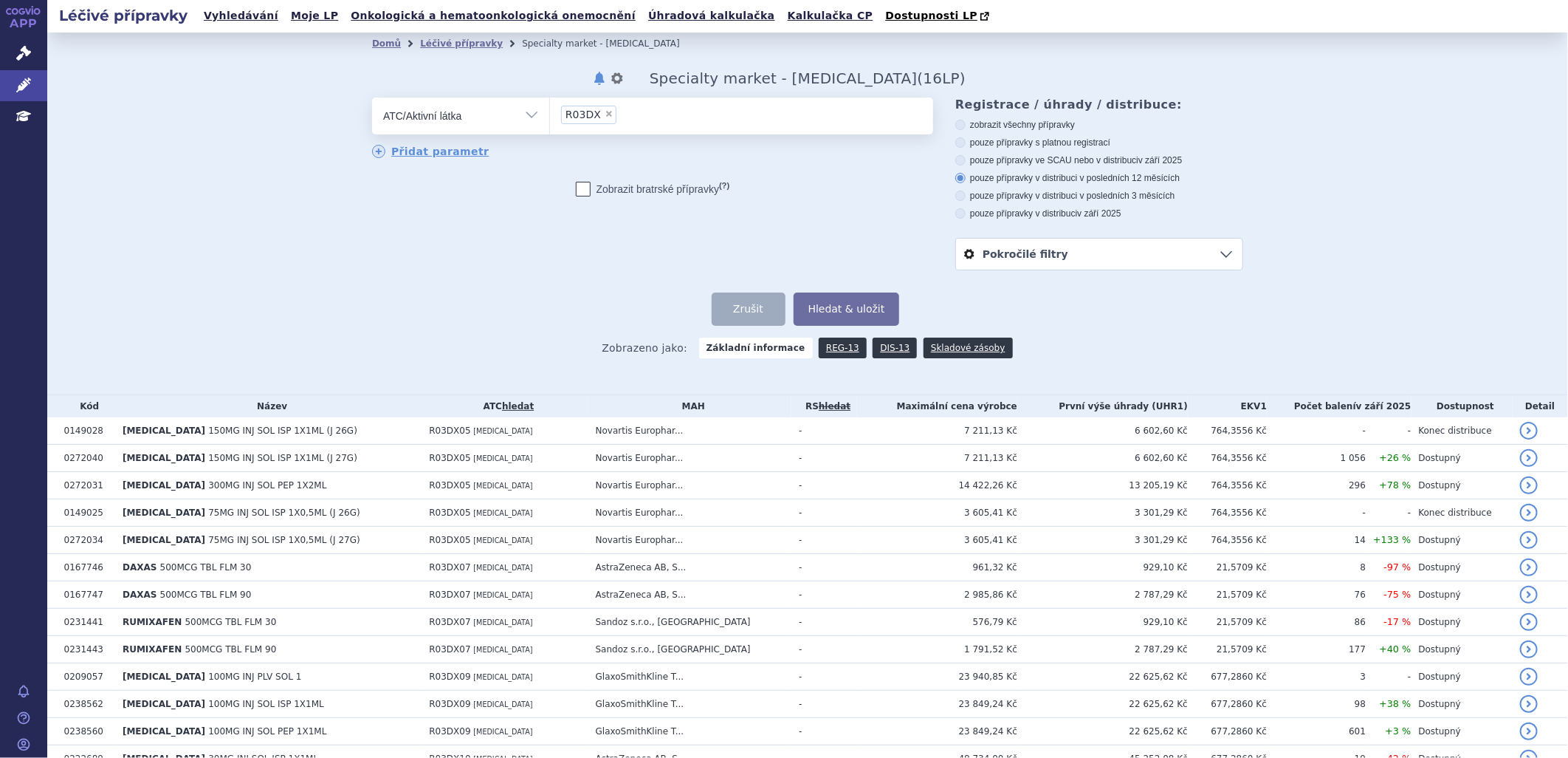
click at [956, 195] on icon at bounding box center [961, 196] width 10 height 10
click at [957, 195] on input "pouze přípravky v distribuci v posledních 3 měsících" at bounding box center [962, 198] width 10 height 10
radio input "true"
click at [833, 307] on button "Hledat & uložit" at bounding box center [846, 309] width 106 height 34
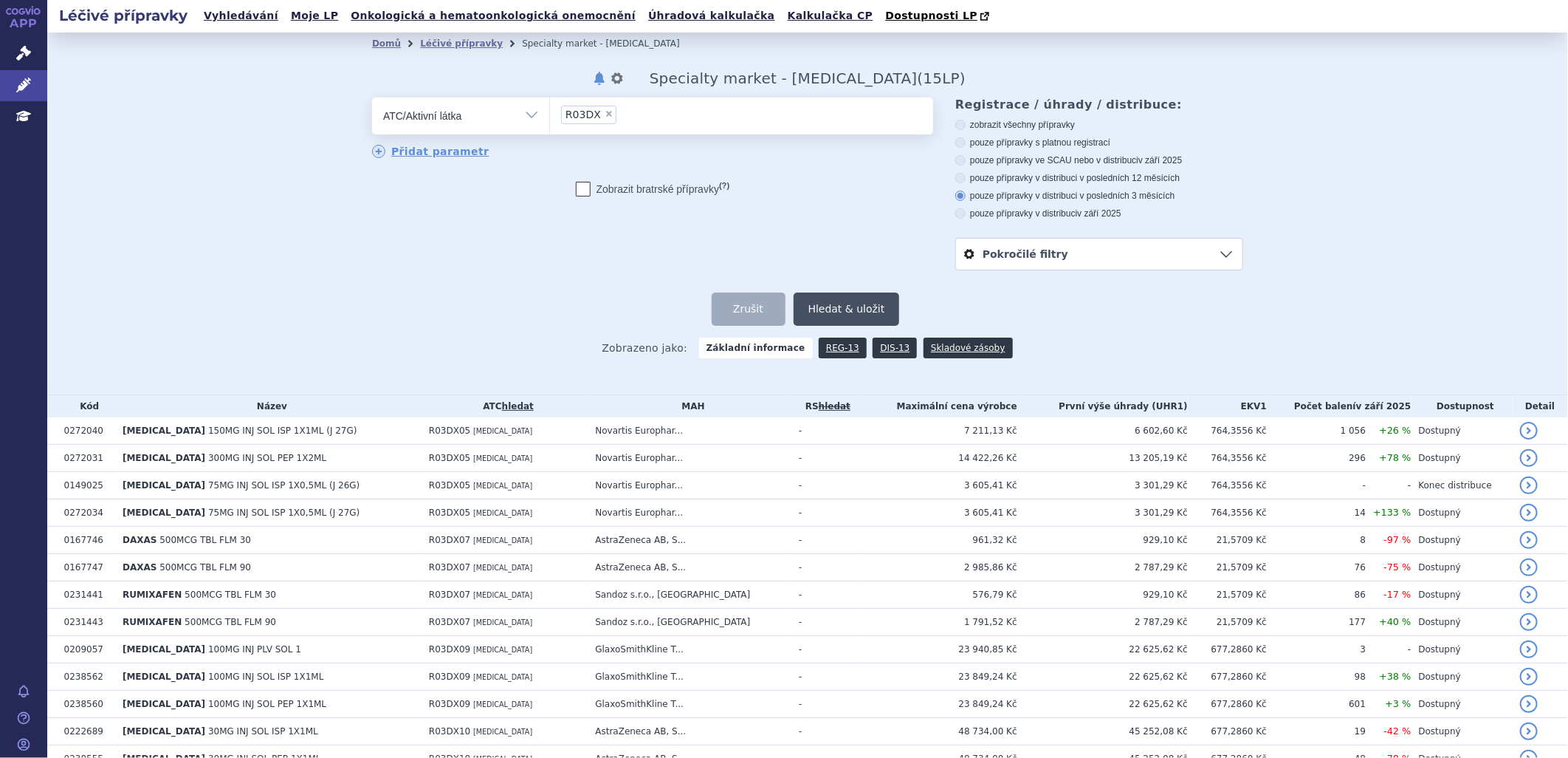
click at [854, 310] on button "Hledat & uložit" at bounding box center [846, 309] width 106 height 34
click at [466, 42] on link "Léčivé přípravky" at bounding box center [462, 44] width 83 height 10
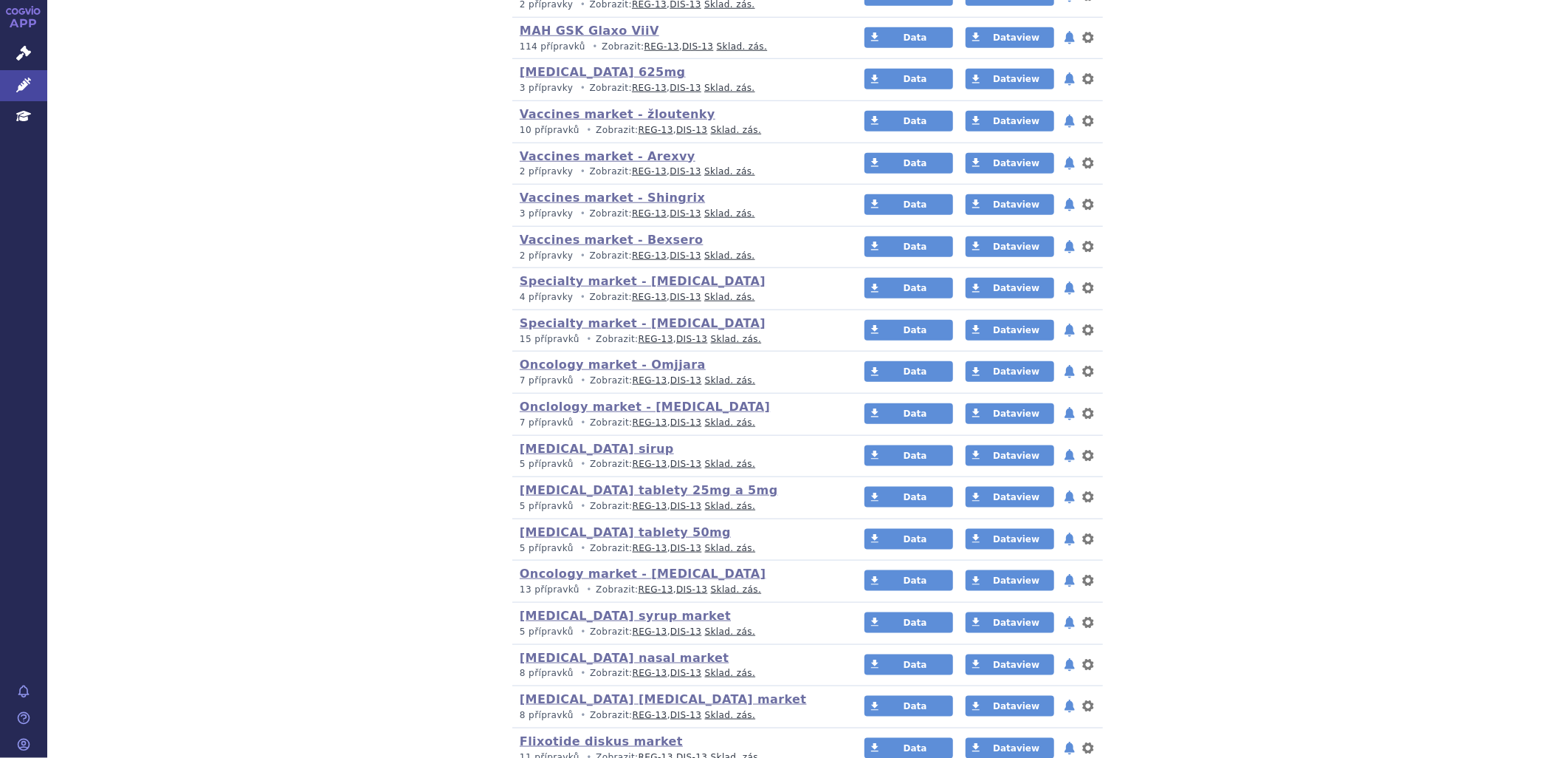
scroll to position [902, 0]
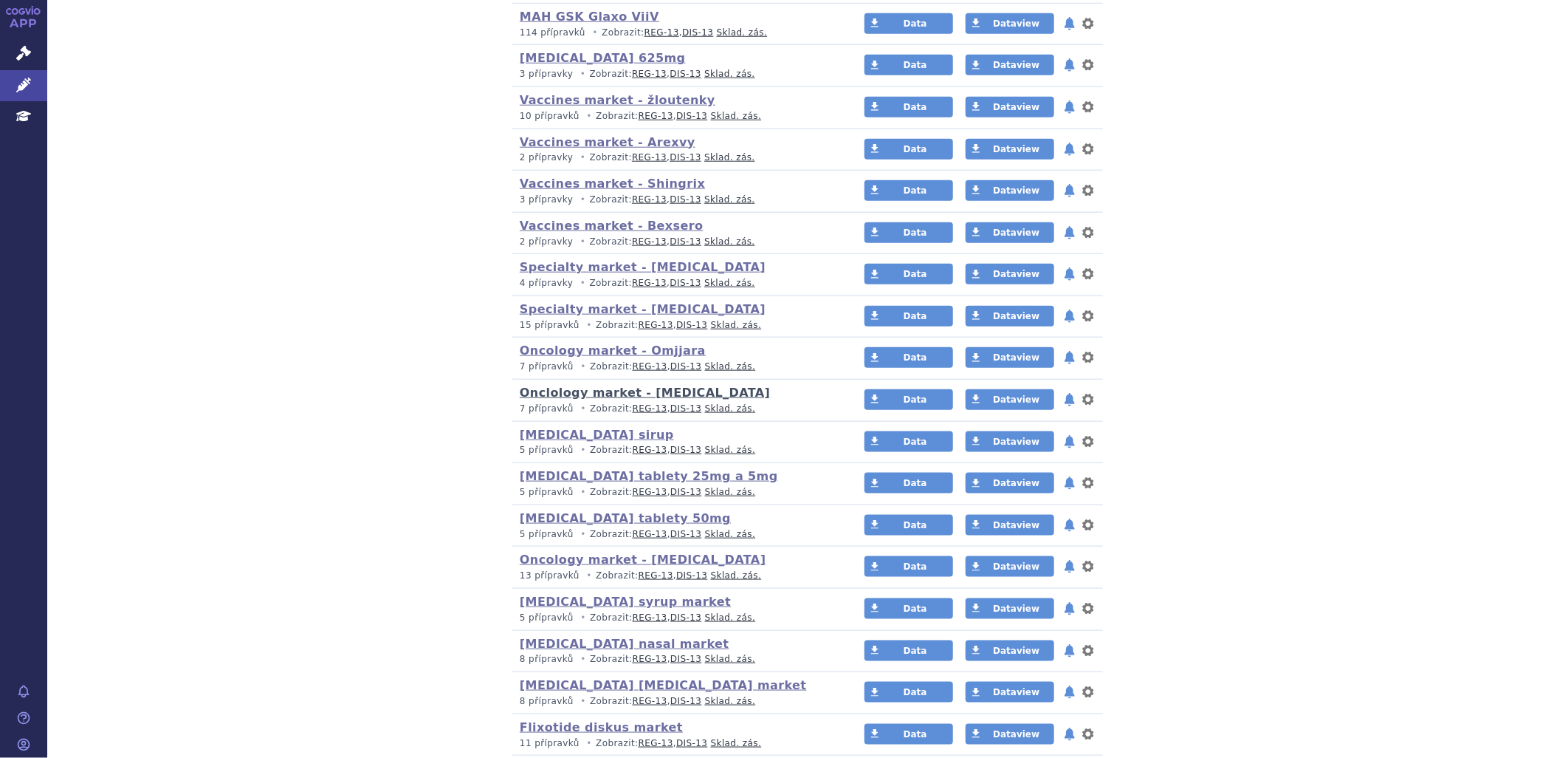
click at [648, 397] on link "Onclology market - [MEDICAL_DATA]" at bounding box center [644, 392] width 250 height 14
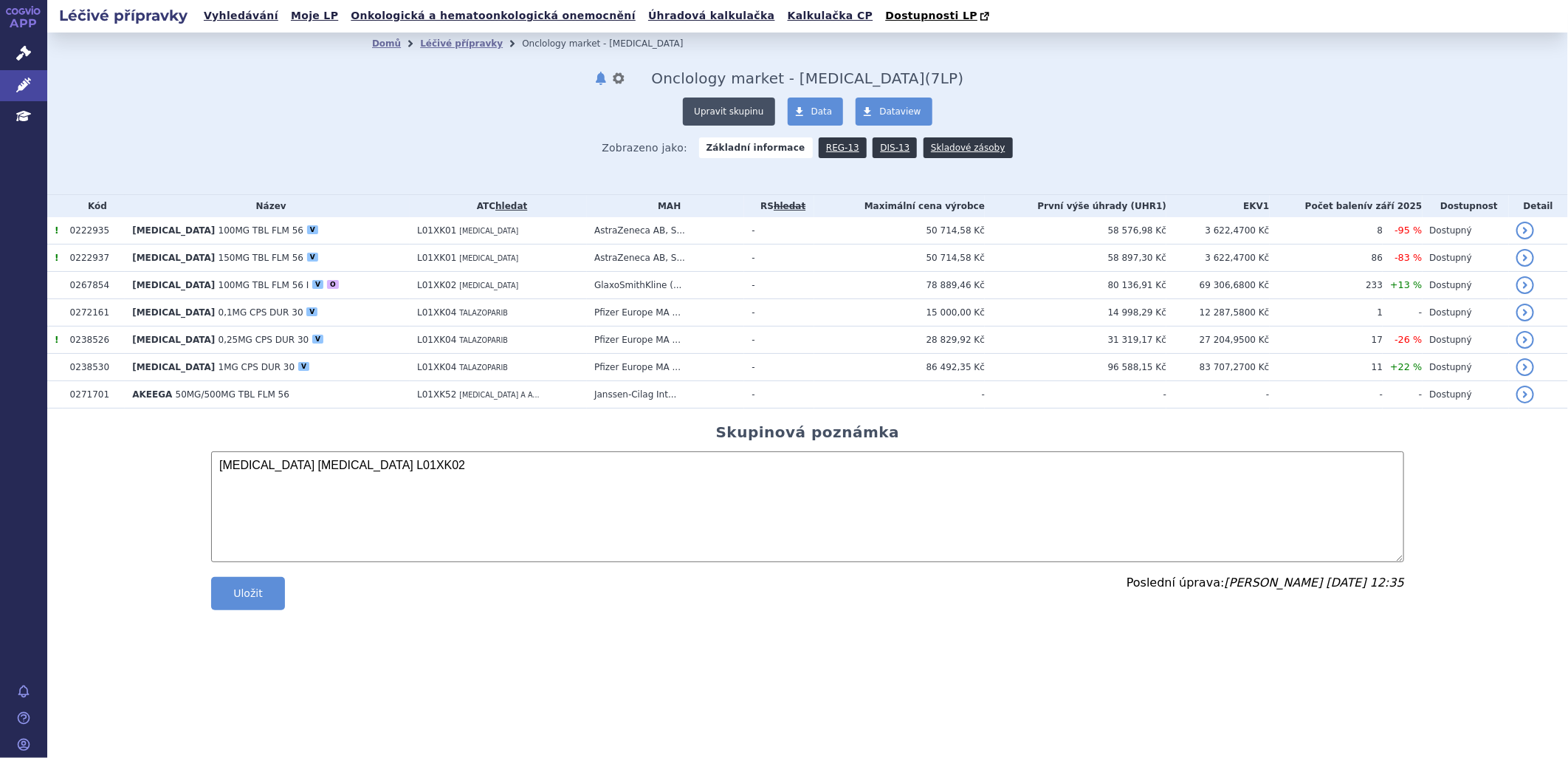
click at [741, 112] on button "Upravit skupinu" at bounding box center [728, 111] width 92 height 28
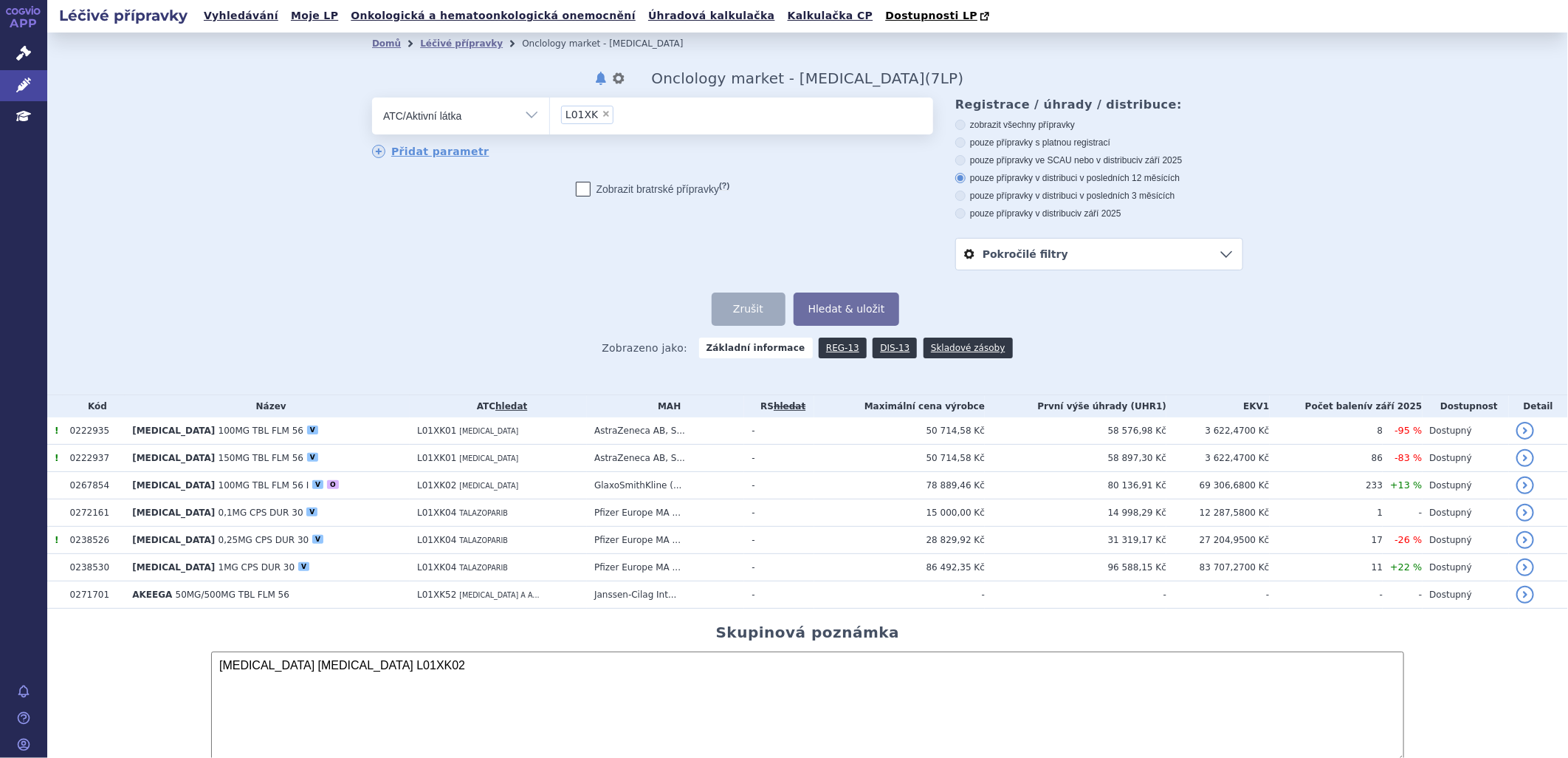
click at [958, 198] on icon at bounding box center [961, 196] width 10 height 10
click at [958, 198] on input "pouze přípravky v distribuci v posledních 3 měsících" at bounding box center [962, 198] width 10 height 10
radio input "true"
click at [868, 307] on button "Hledat & uložit" at bounding box center [846, 309] width 106 height 34
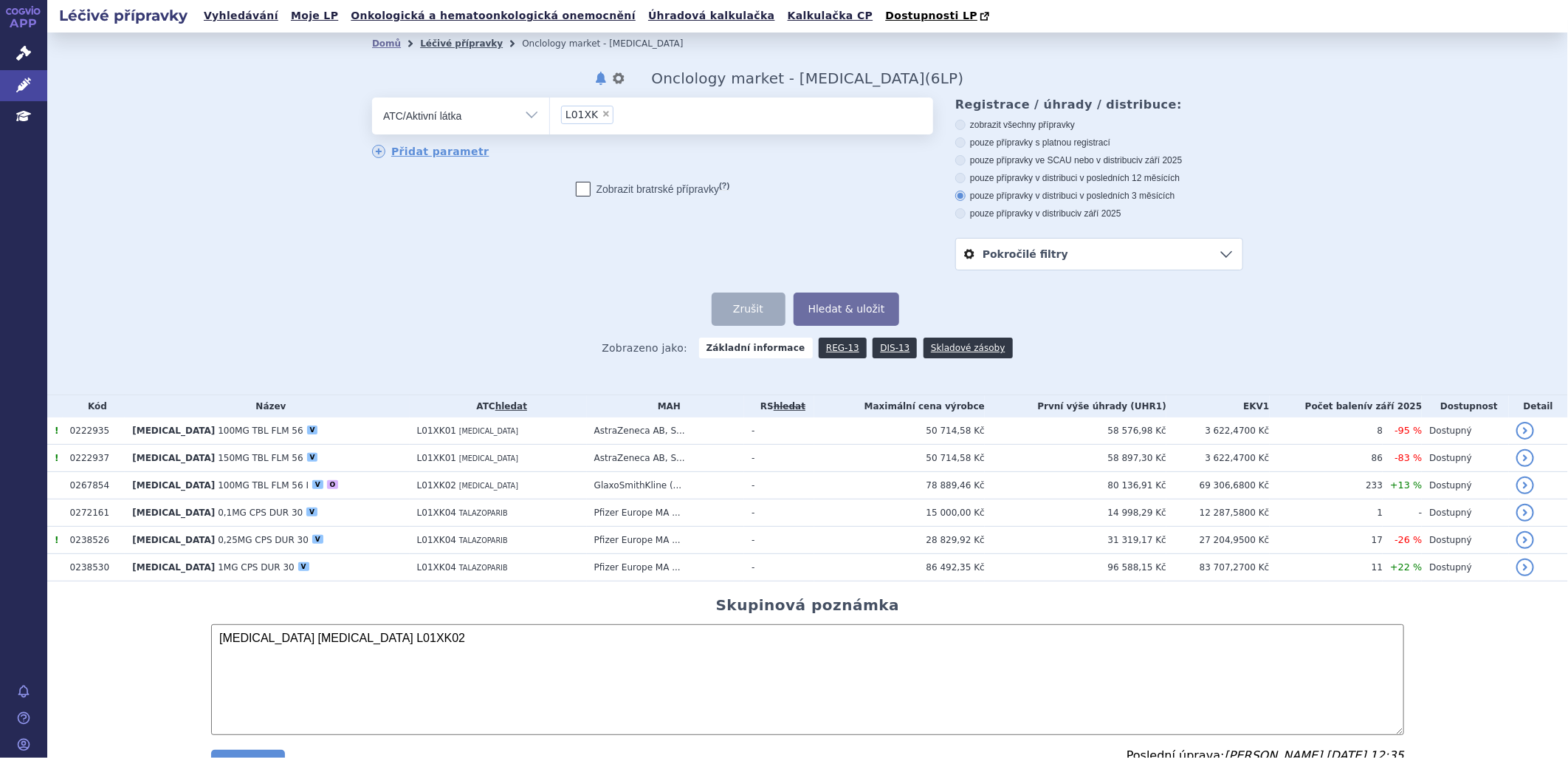
click at [450, 41] on link "Léčivé přípravky" at bounding box center [462, 44] width 83 height 10
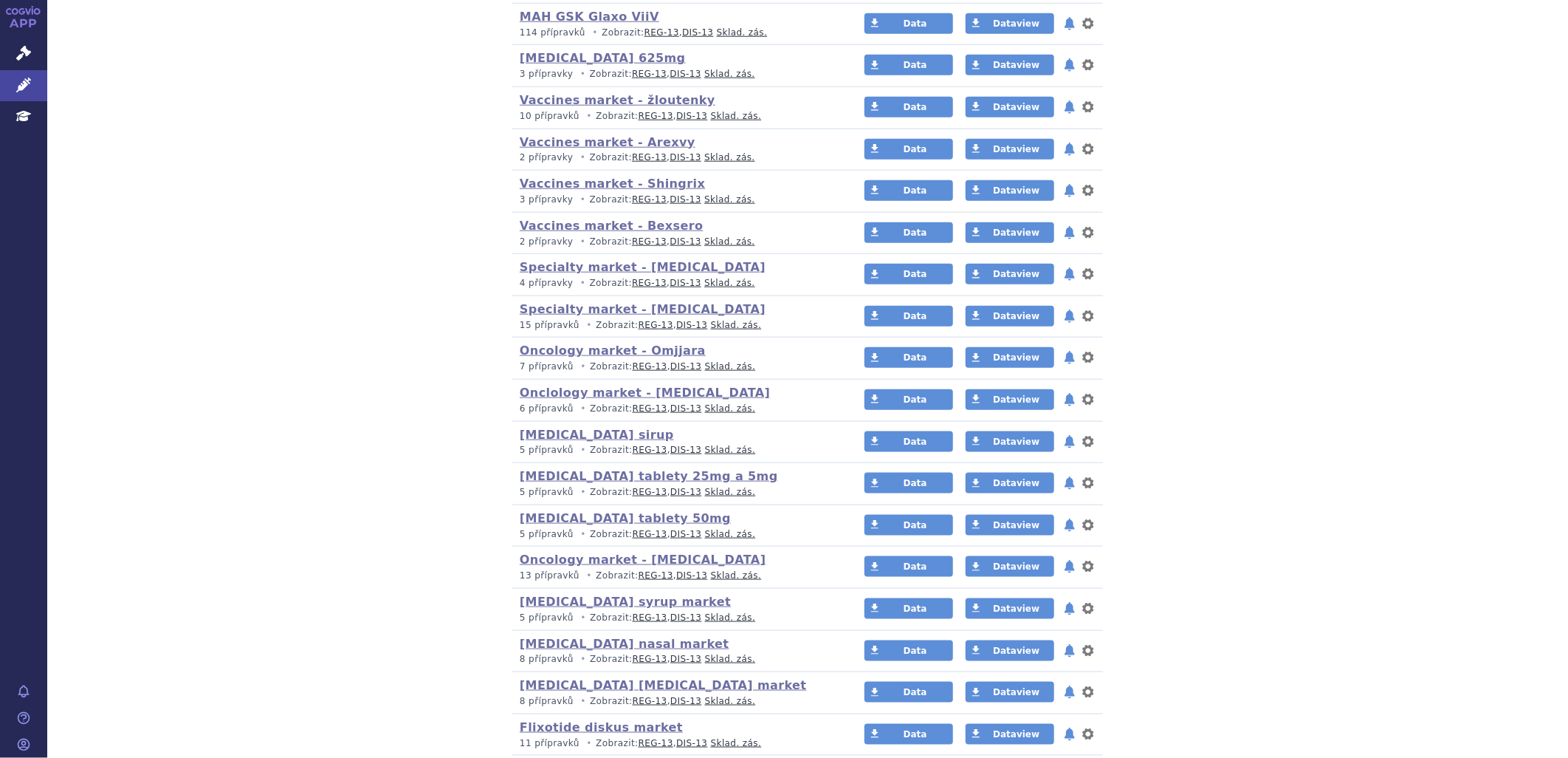
scroll to position [985, 0]
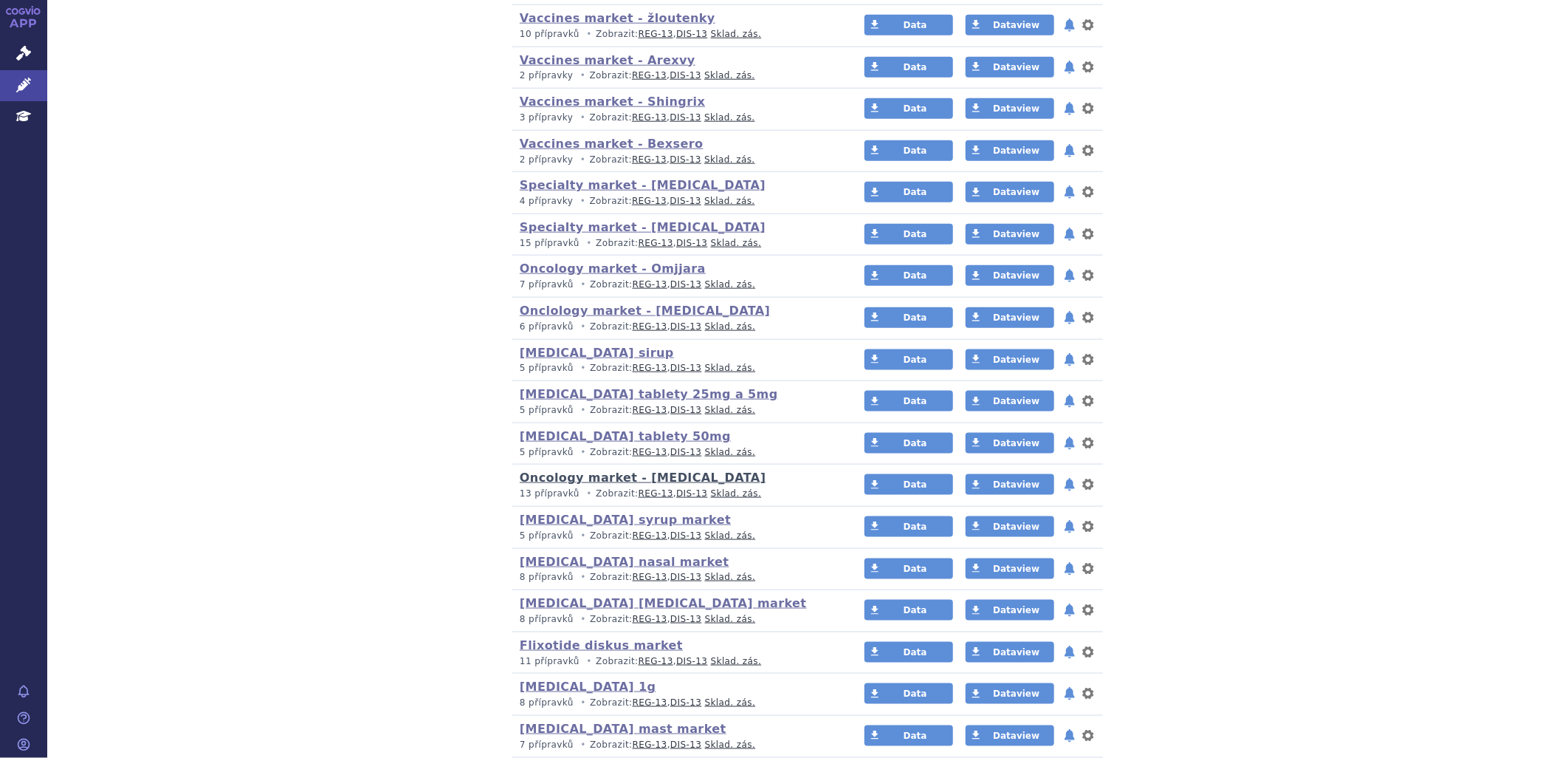
click at [606, 480] on link "Oncology market - [MEDICAL_DATA]" at bounding box center [642, 477] width 246 height 14
